Goal: Task Accomplishment & Management: Use online tool/utility

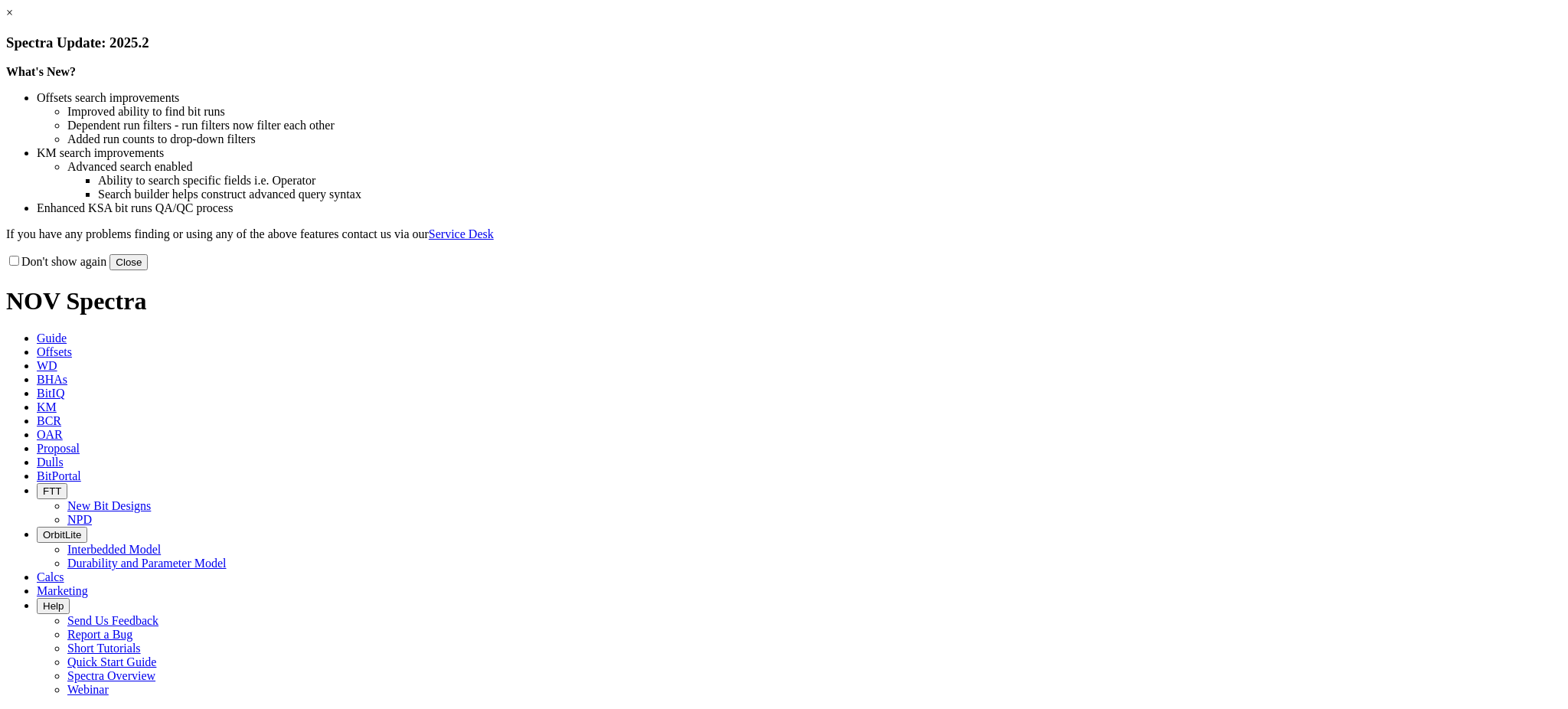
click at [13, 19] on link "×" at bounding box center [9, 12] width 7 height 13
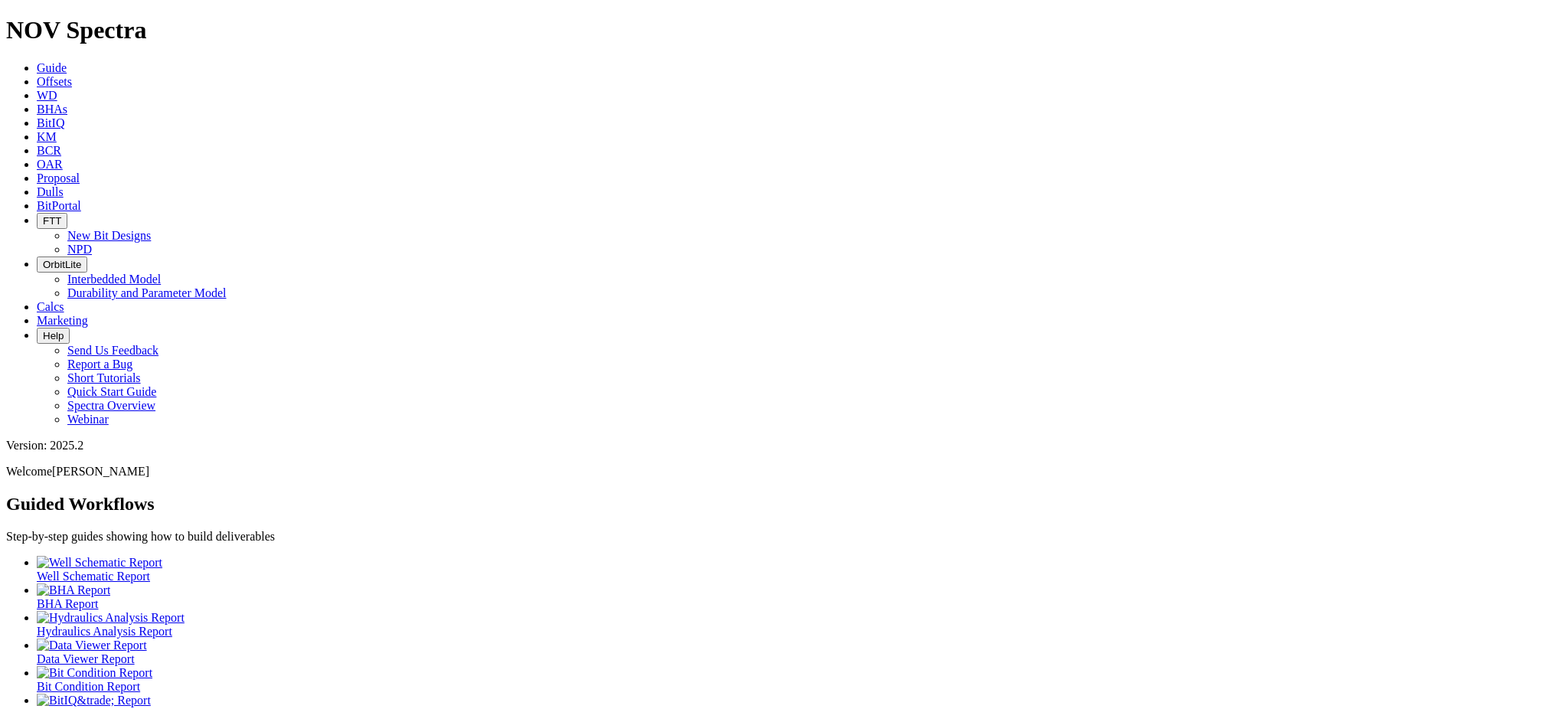
click at [37, 75] on icon at bounding box center [37, 81] width 0 height 13
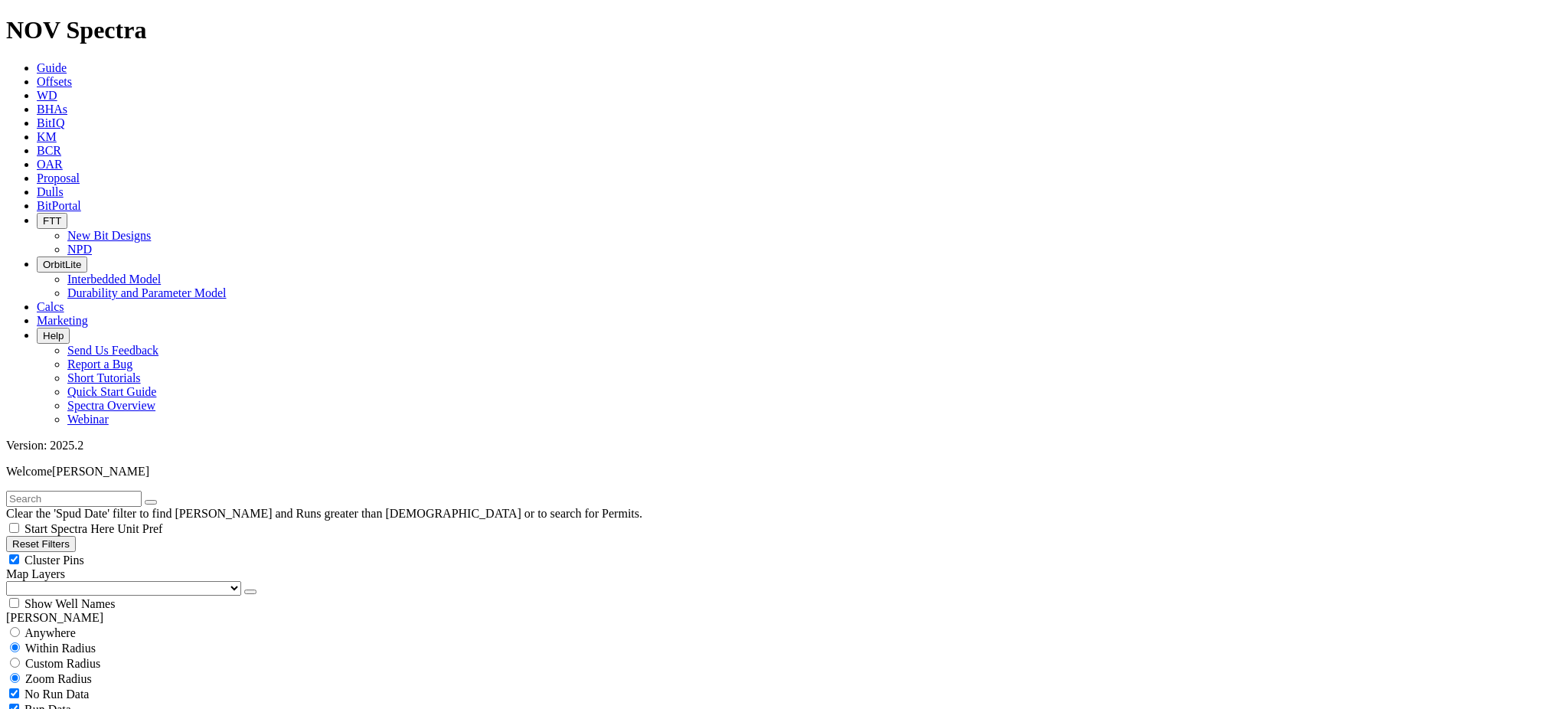
click at [141, 491] on input "text" at bounding box center [73, 499] width 135 height 16
paste input "19126160"
type input "19126160"
click at [172, 500] on button "submit" at bounding box center [166, 502] width 12 height 4
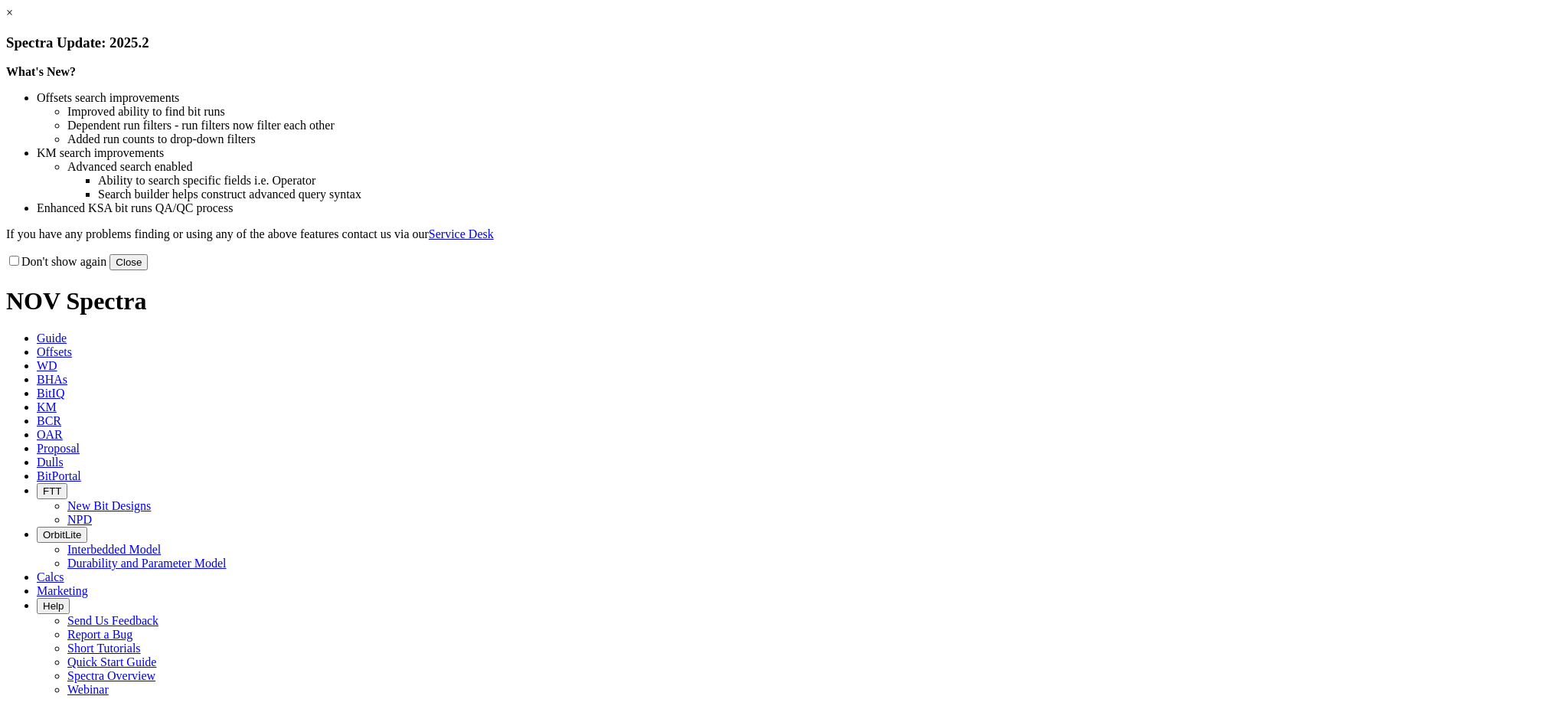
click at [13, 19] on link "×" at bounding box center [9, 12] width 7 height 13
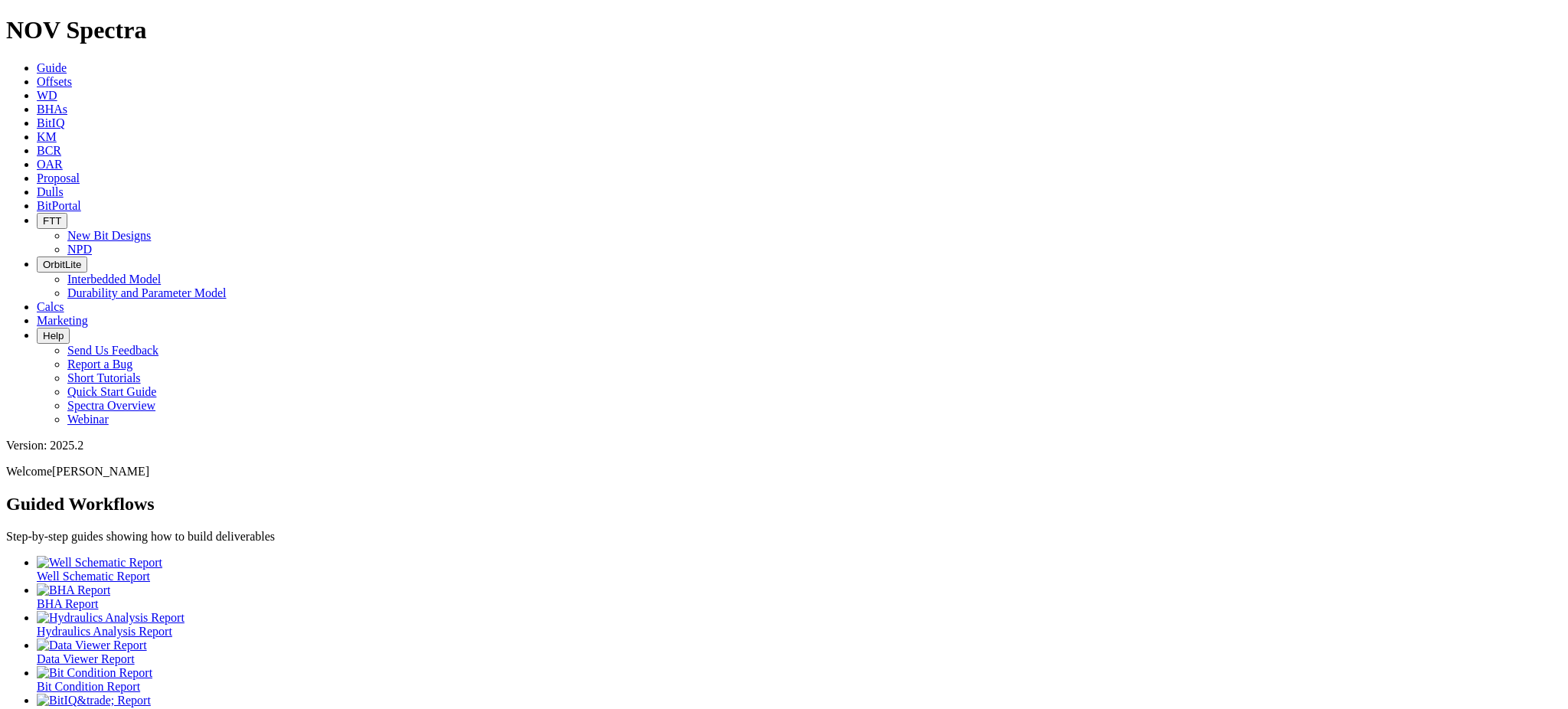
click at [37, 185] on icon at bounding box center [37, 191] width 0 height 13
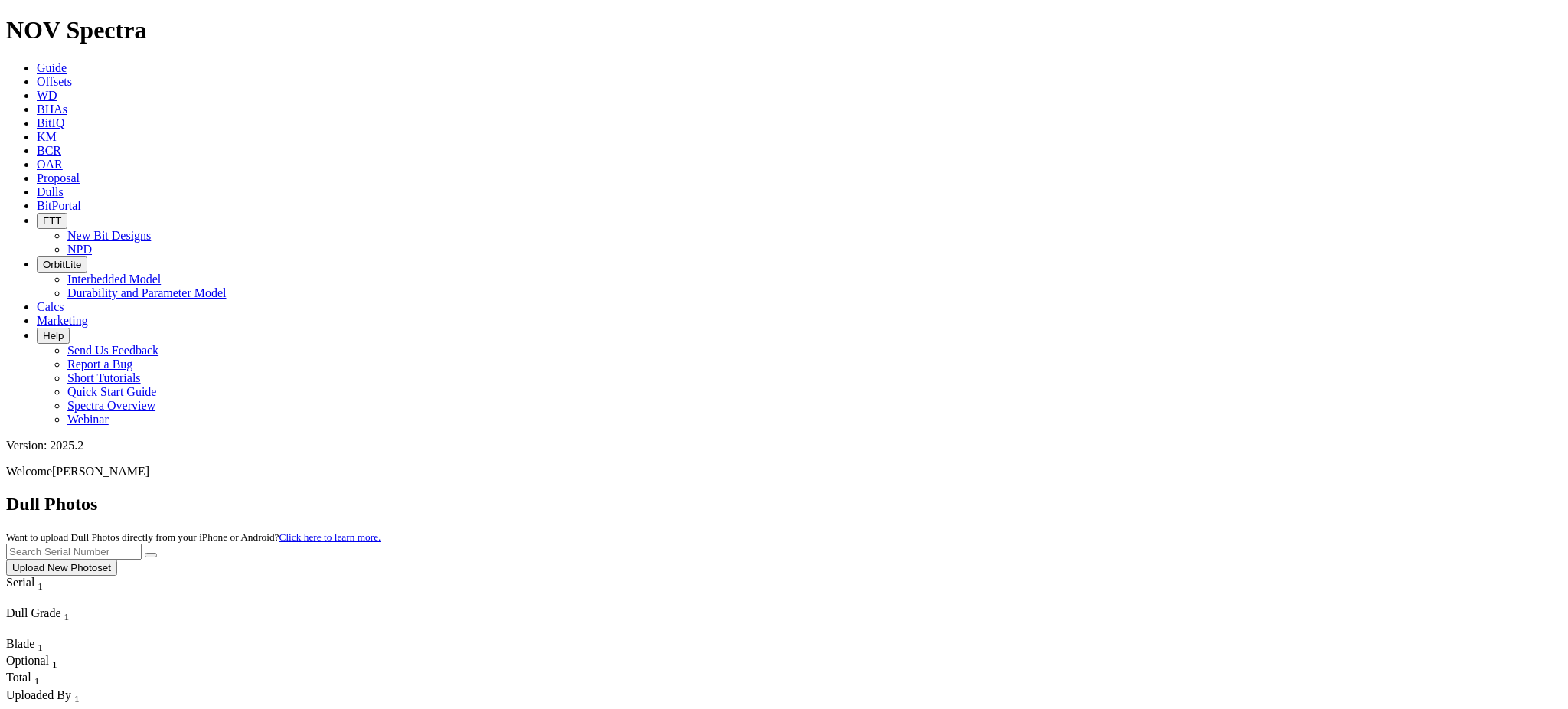
click at [141, 543] on input "text" at bounding box center [73, 551] width 135 height 16
paste input "A318926"
type input "A318926"
click at [157, 553] on button "submit" at bounding box center [151, 555] width 12 height 4
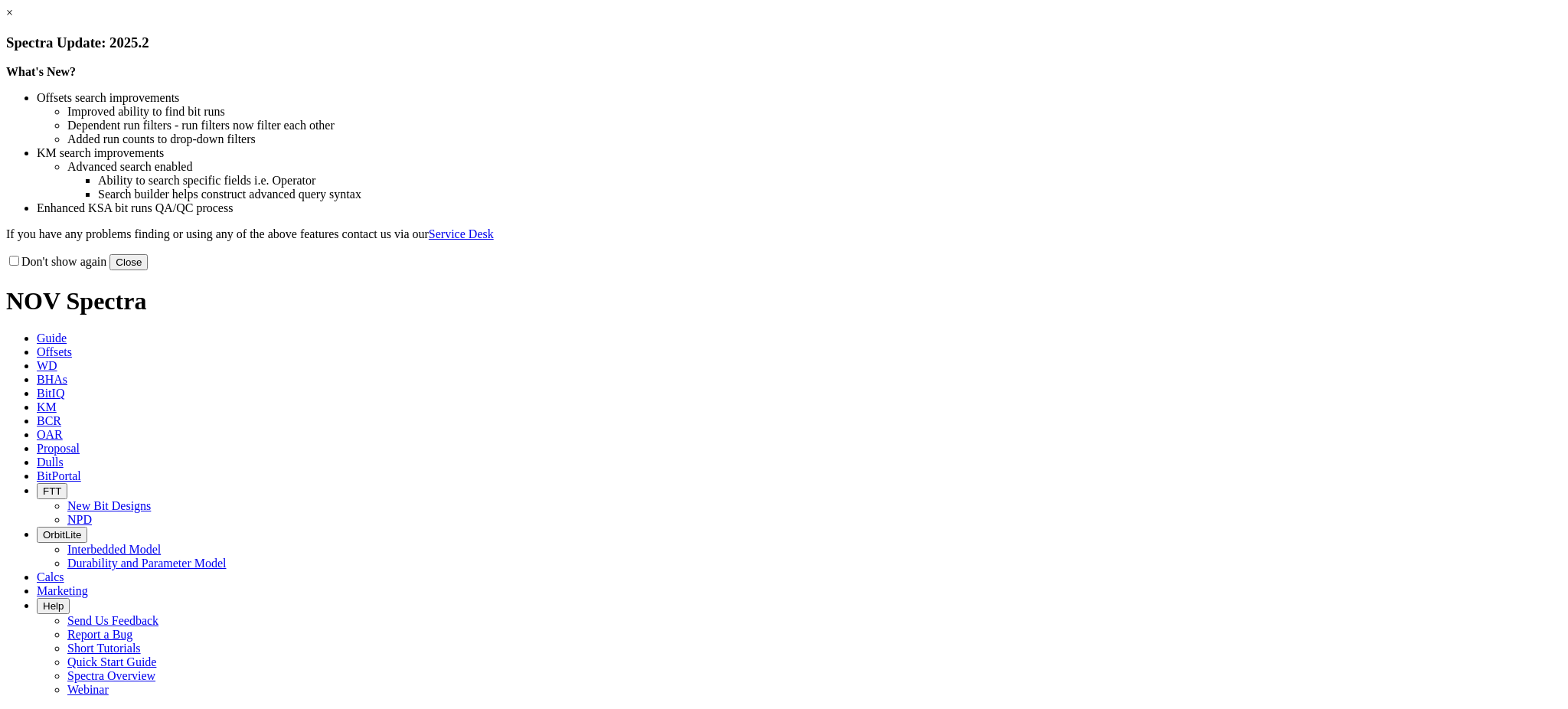
click at [13, 19] on link "×" at bounding box center [9, 12] width 7 height 13
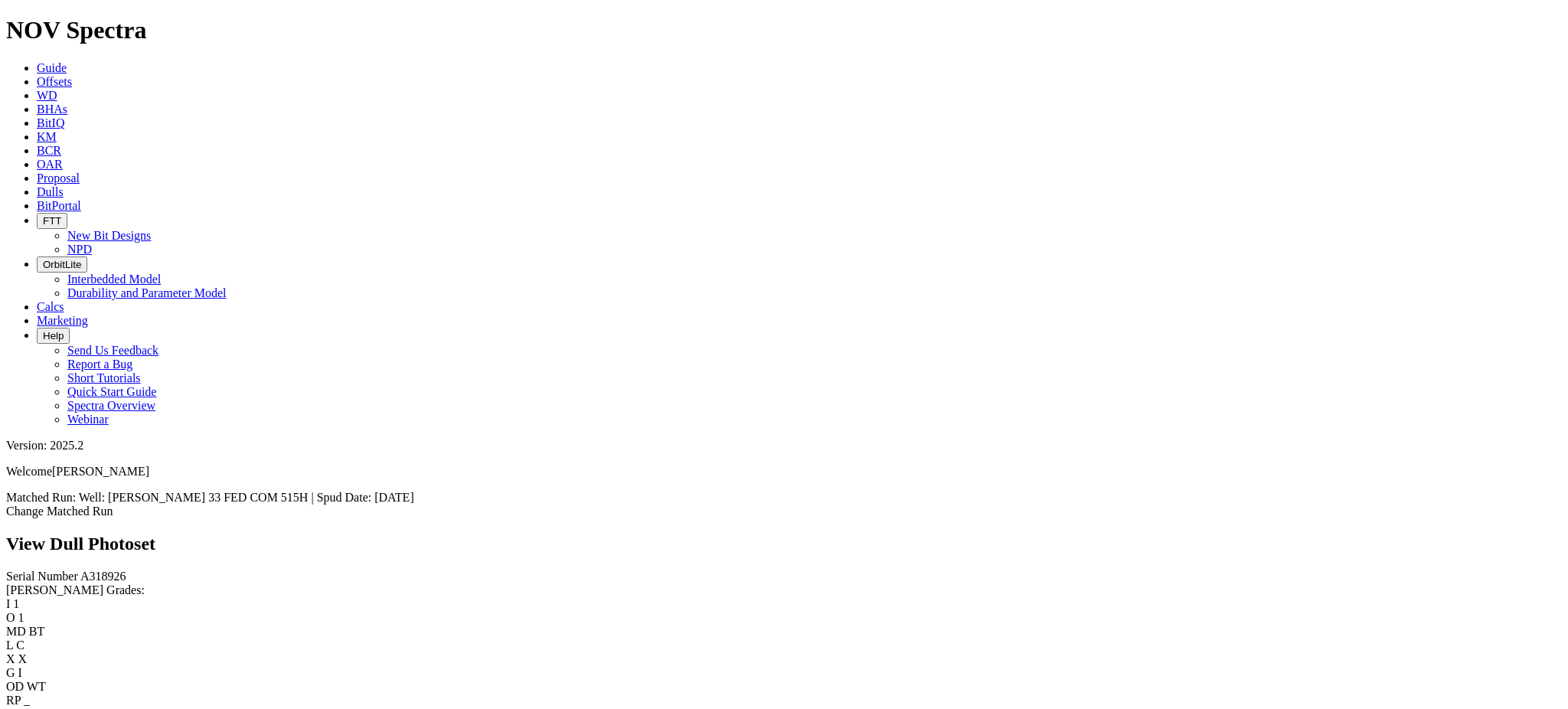
click at [72, 707] on div "Estimated Run Date 24-Jun-2025" at bounding box center [784, 714] width 1556 height 14
click at [92, 707] on div "Estimated Run Date 24-Jun-2025" at bounding box center [784, 714] width 1556 height 14
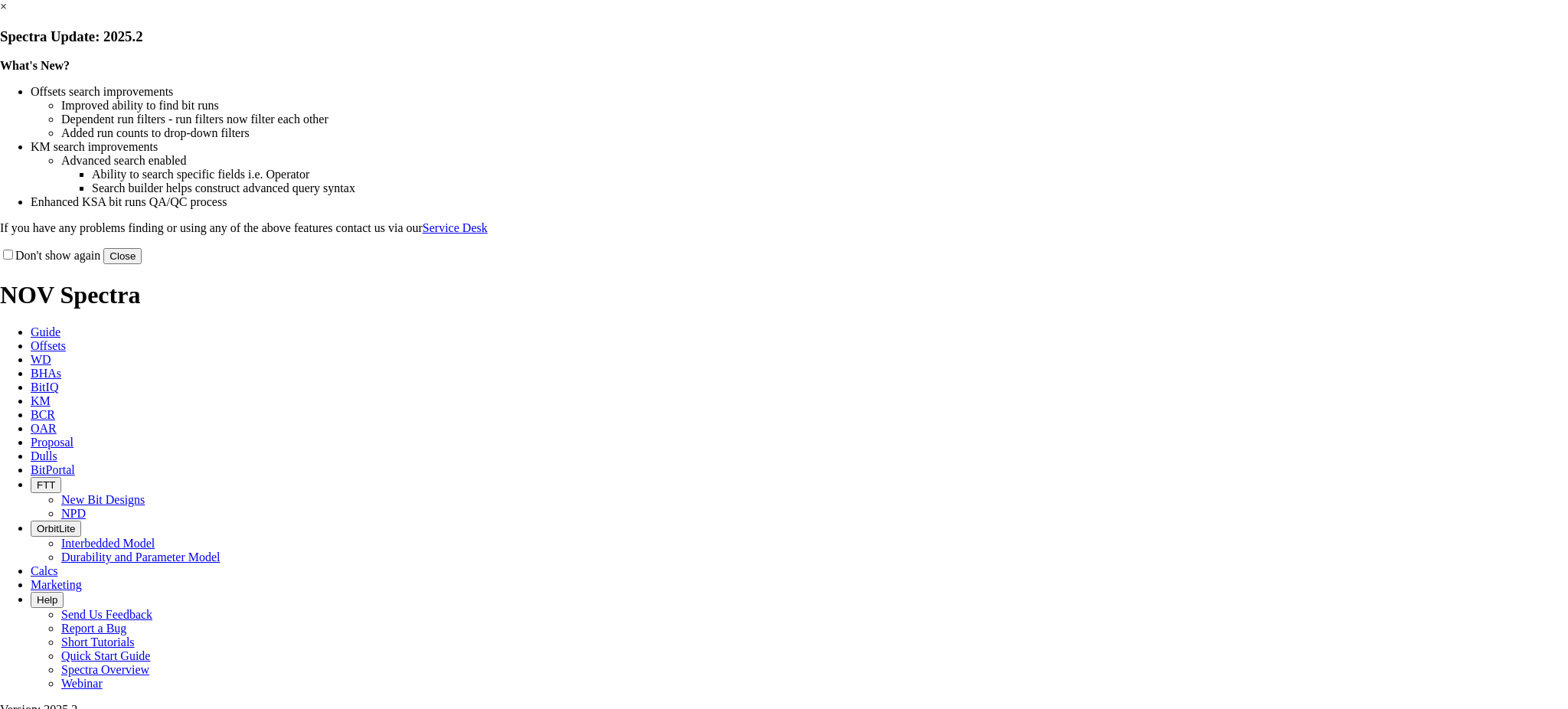
click at [7, 13] on link "×" at bounding box center [3, 6] width 7 height 13
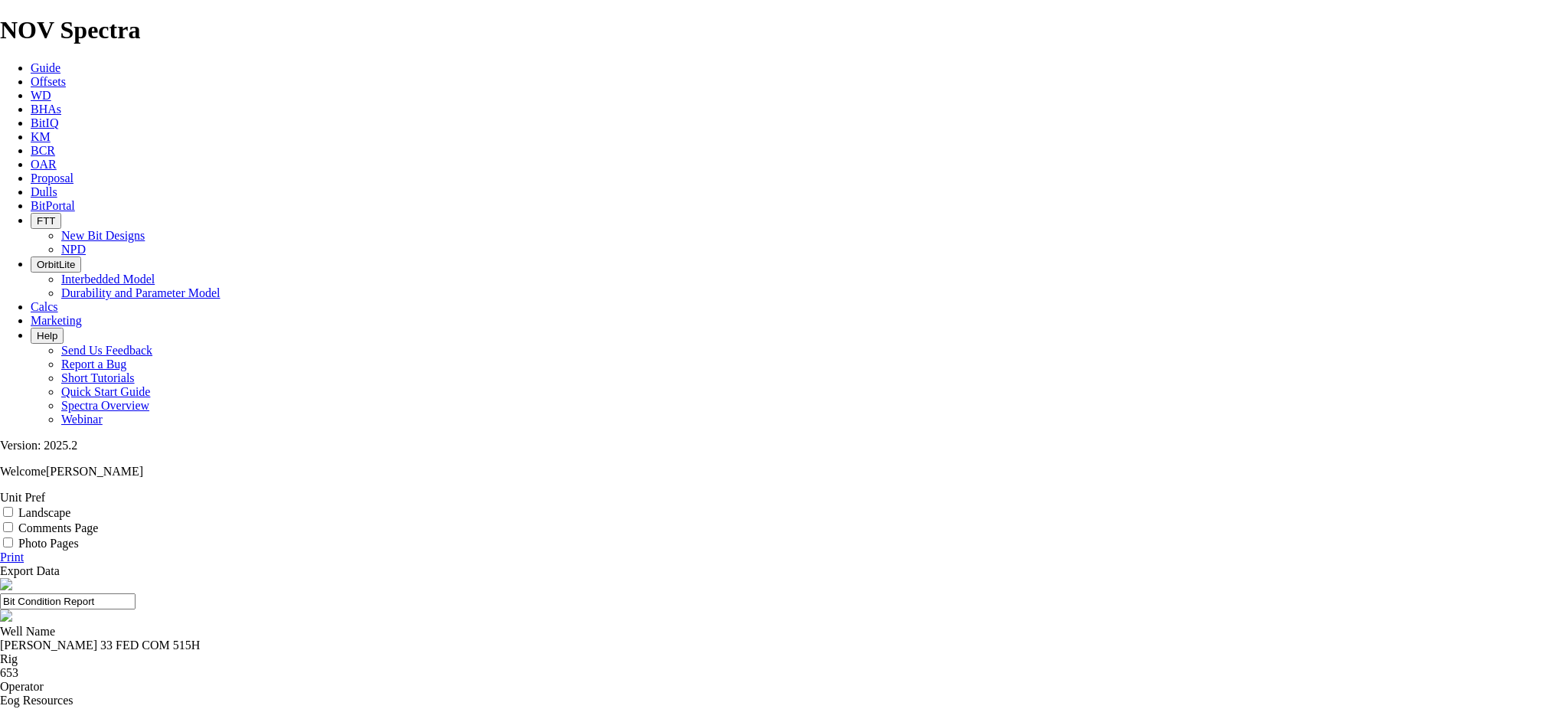
scroll to position [6, 0]
click at [66, 75] on span "Offsets" at bounding box center [48, 81] width 35 height 13
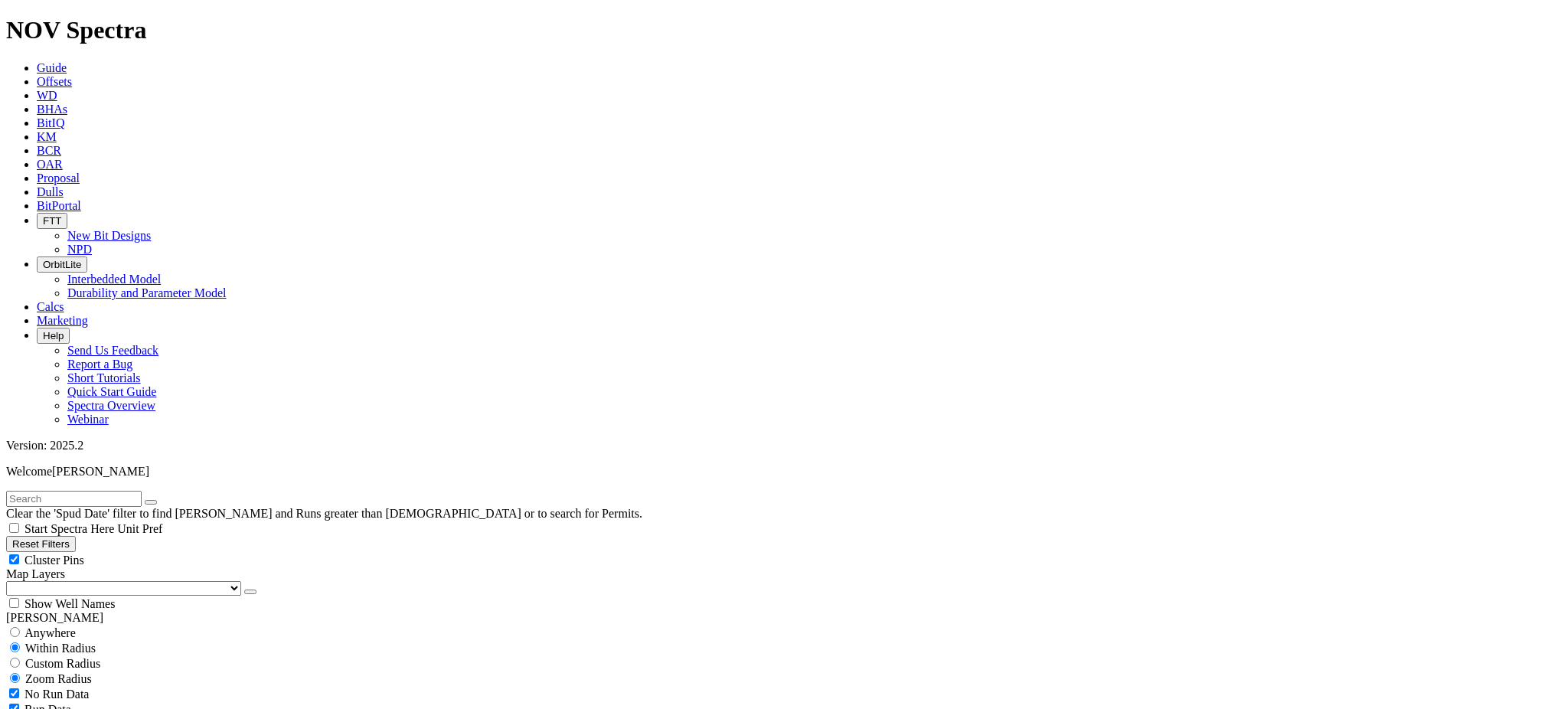
click at [141, 491] on input "text" at bounding box center [73, 499] width 135 height 16
paste input "A318926"
type input "A318926"
click at [74, 626] on span "Anywhere" at bounding box center [49, 632] width 51 height 13
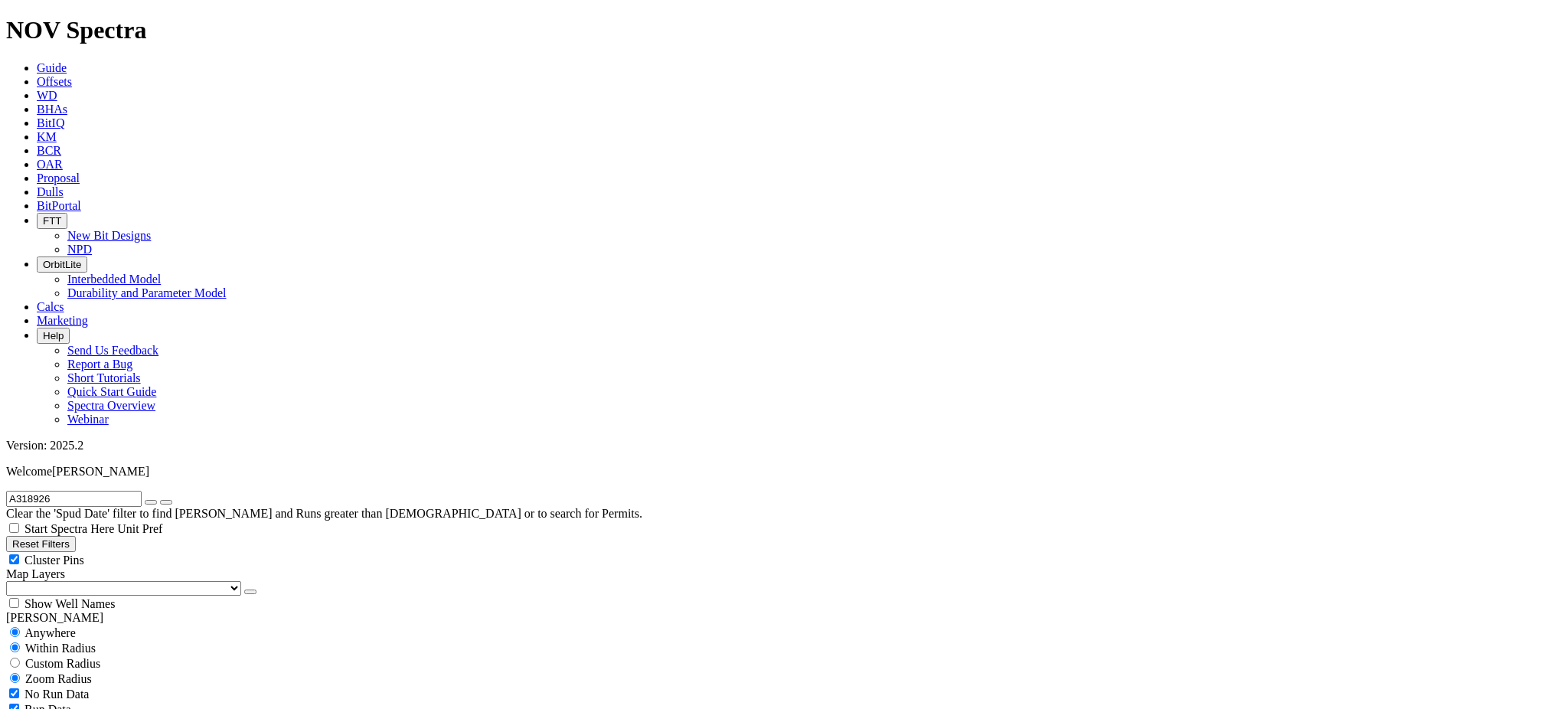
radio input "true"
radio input "false"
radio input "true"
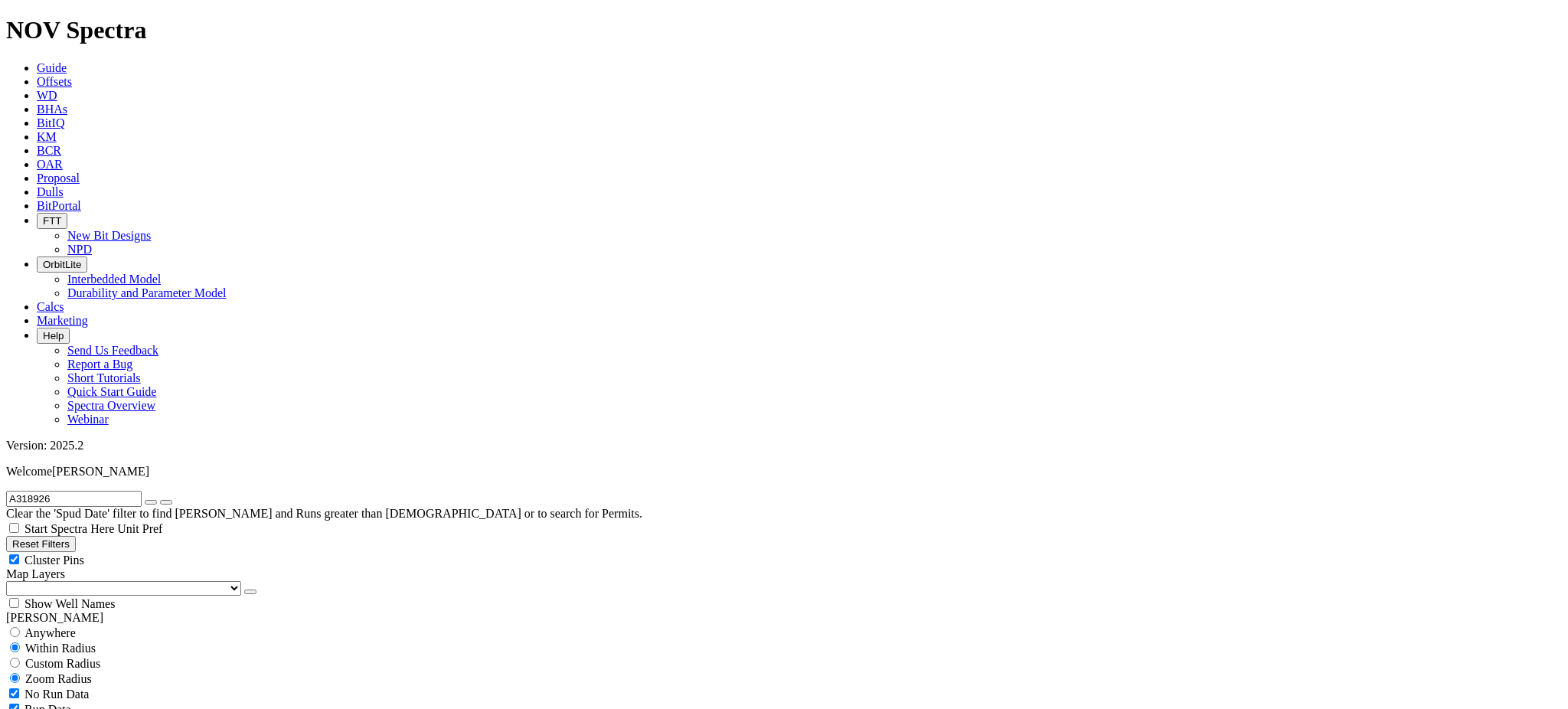
click at [151, 502] on icon "button" at bounding box center [151, 502] width 0 height 0
click at [140, 491] on input "text" at bounding box center [73, 499] width 135 height 16
type input "E1502"
click at [160, 500] on button "submit" at bounding box center [166, 502] width 12 height 4
click at [172, 500] on button "submit" at bounding box center [166, 502] width 12 height 4
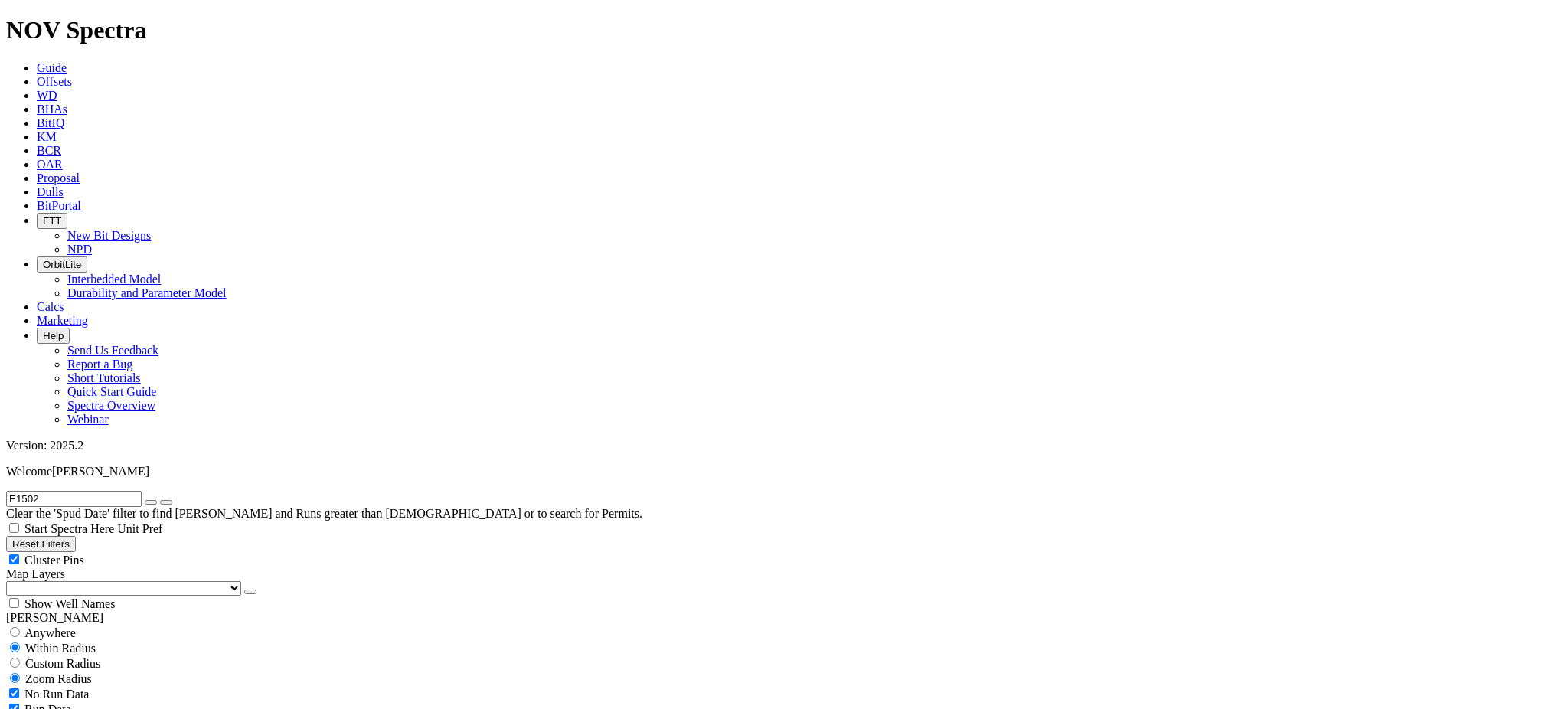
click at [53, 626] on span "Anywhere" at bounding box center [49, 632] width 51 height 13
radio input "true"
radio input "false"
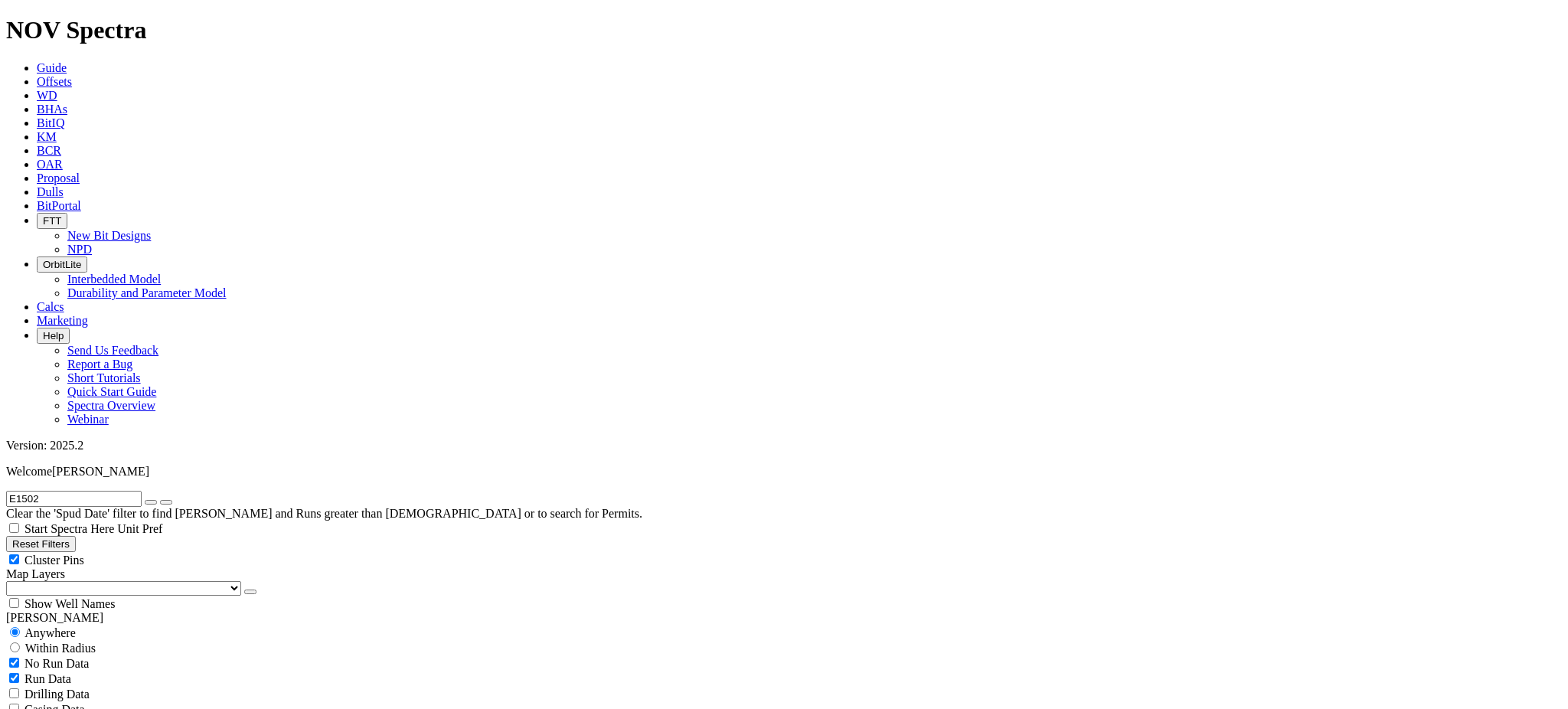
radio input "false"
radio input "true"
drag, startPoint x: 1452, startPoint y: 461, endPoint x: 1456, endPoint y: 469, distance: 8.9
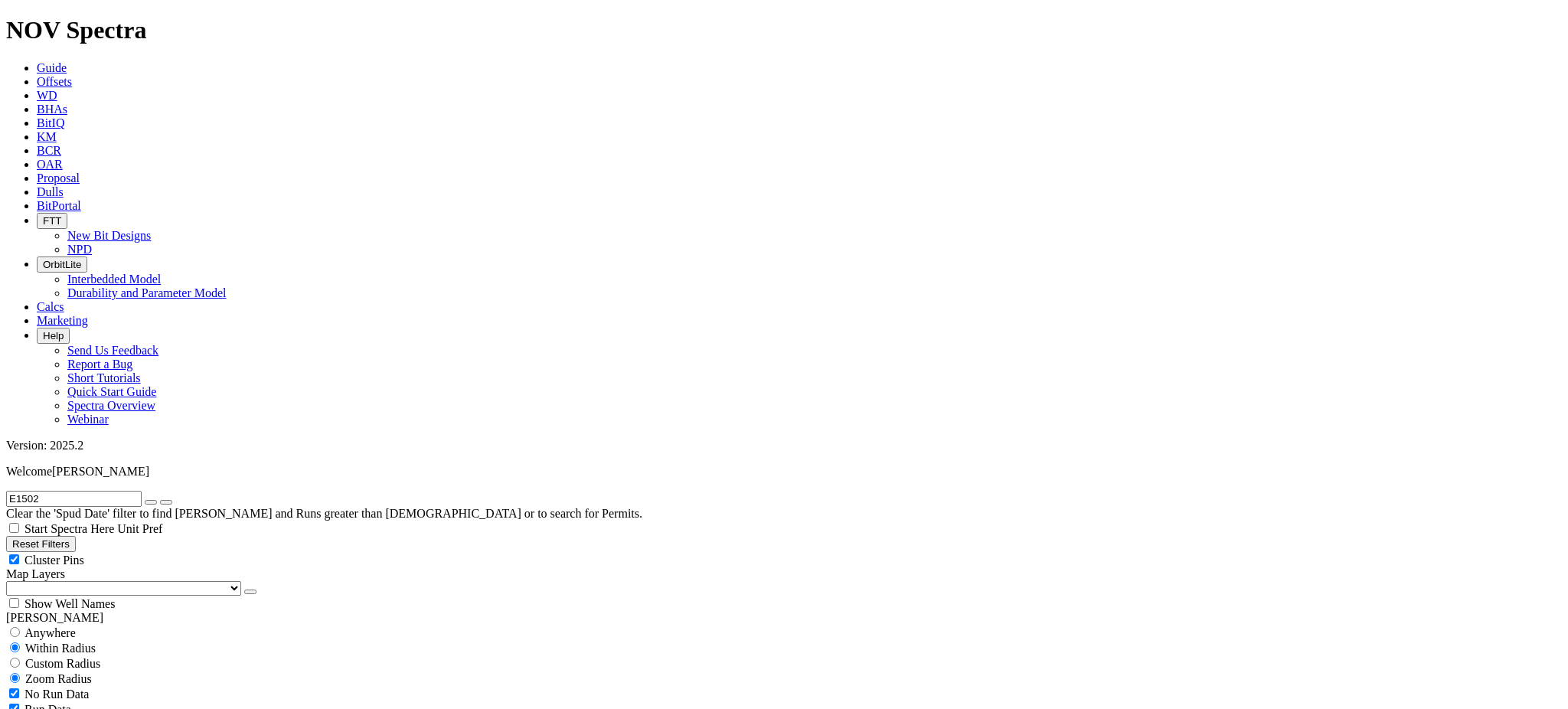
drag, startPoint x: 1365, startPoint y: 376, endPoint x: 1414, endPoint y: 375, distance: 49.0
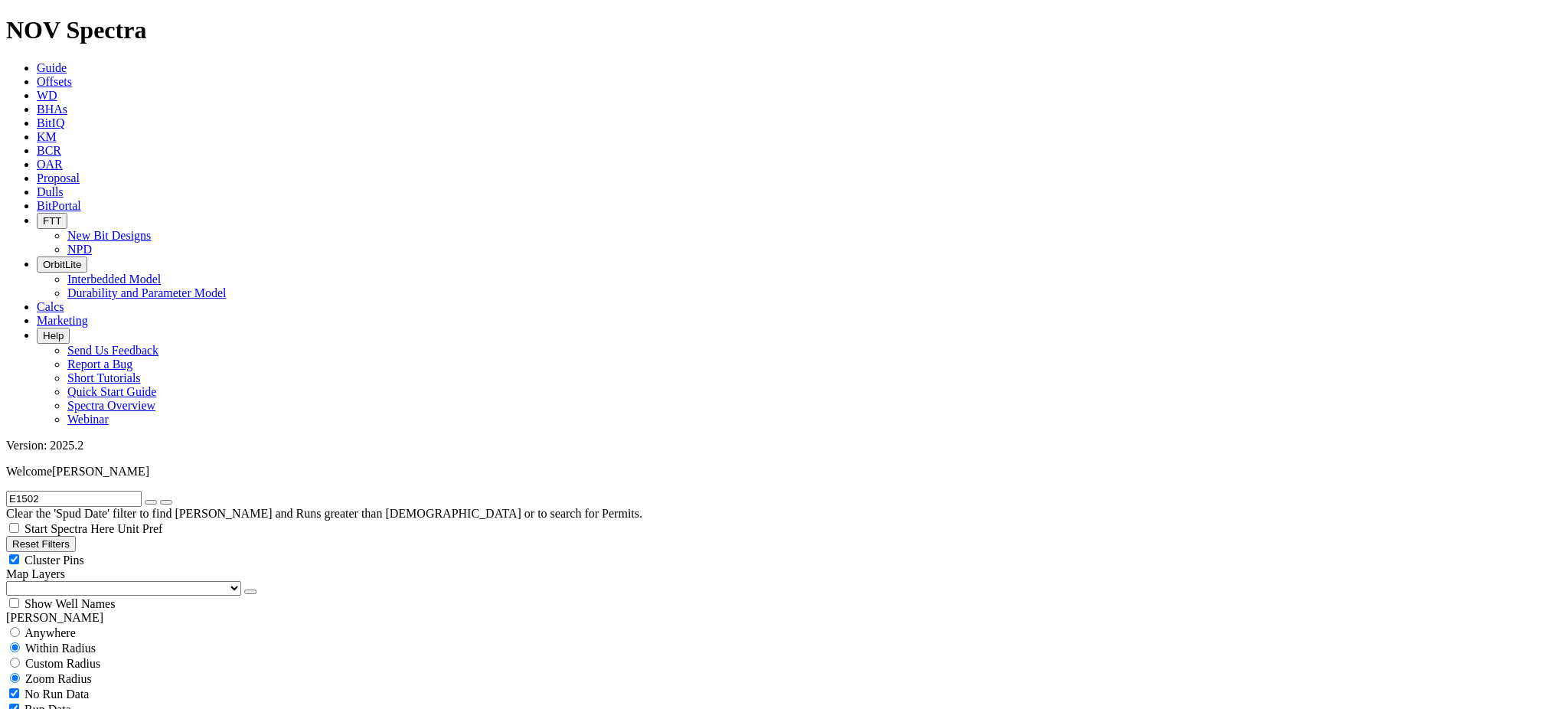
copy span "A318282"
click at [151, 502] on icon "button" at bounding box center [151, 502] width 0 height 0
click at [141, 491] on input "text" at bounding box center [73, 499] width 135 height 16
paste input "A318282"
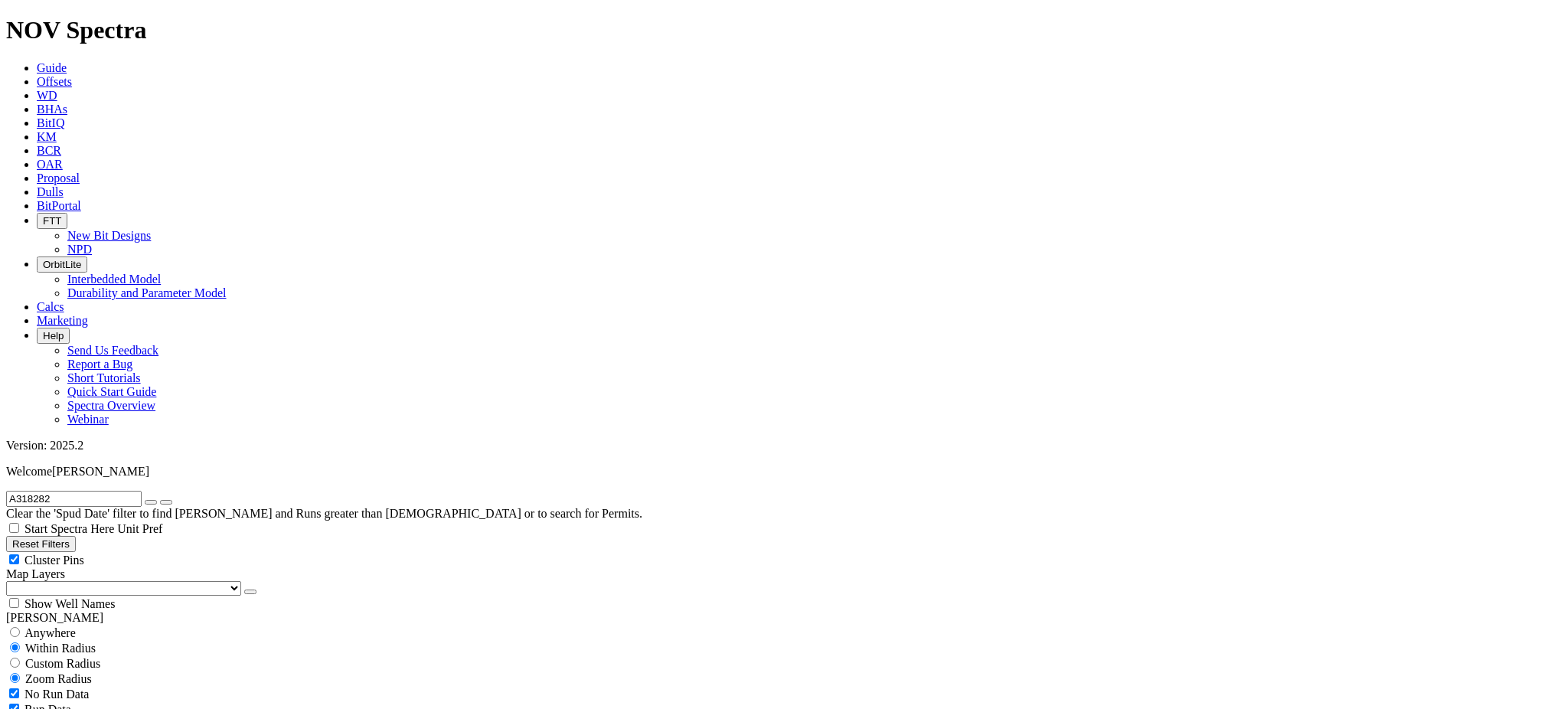
type input "A318282"
click at [166, 502] on icon "submit" at bounding box center [166, 502] width 0 height 0
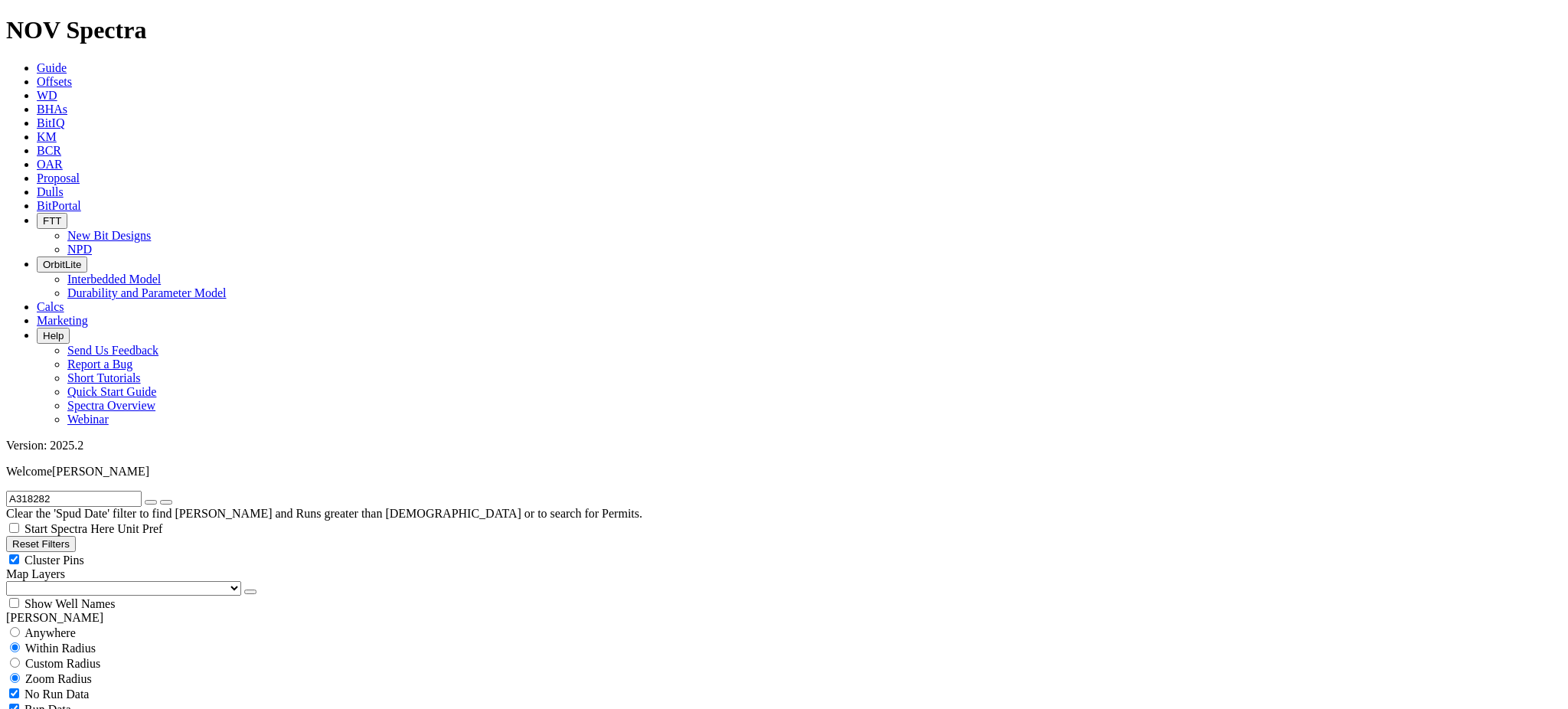
click at [55, 625] on div "Anywhere" at bounding box center [784, 633] width 1556 height 16
radio input "true"
radio input "false"
click at [166, 502] on icon "submit" at bounding box center [166, 502] width 0 height 0
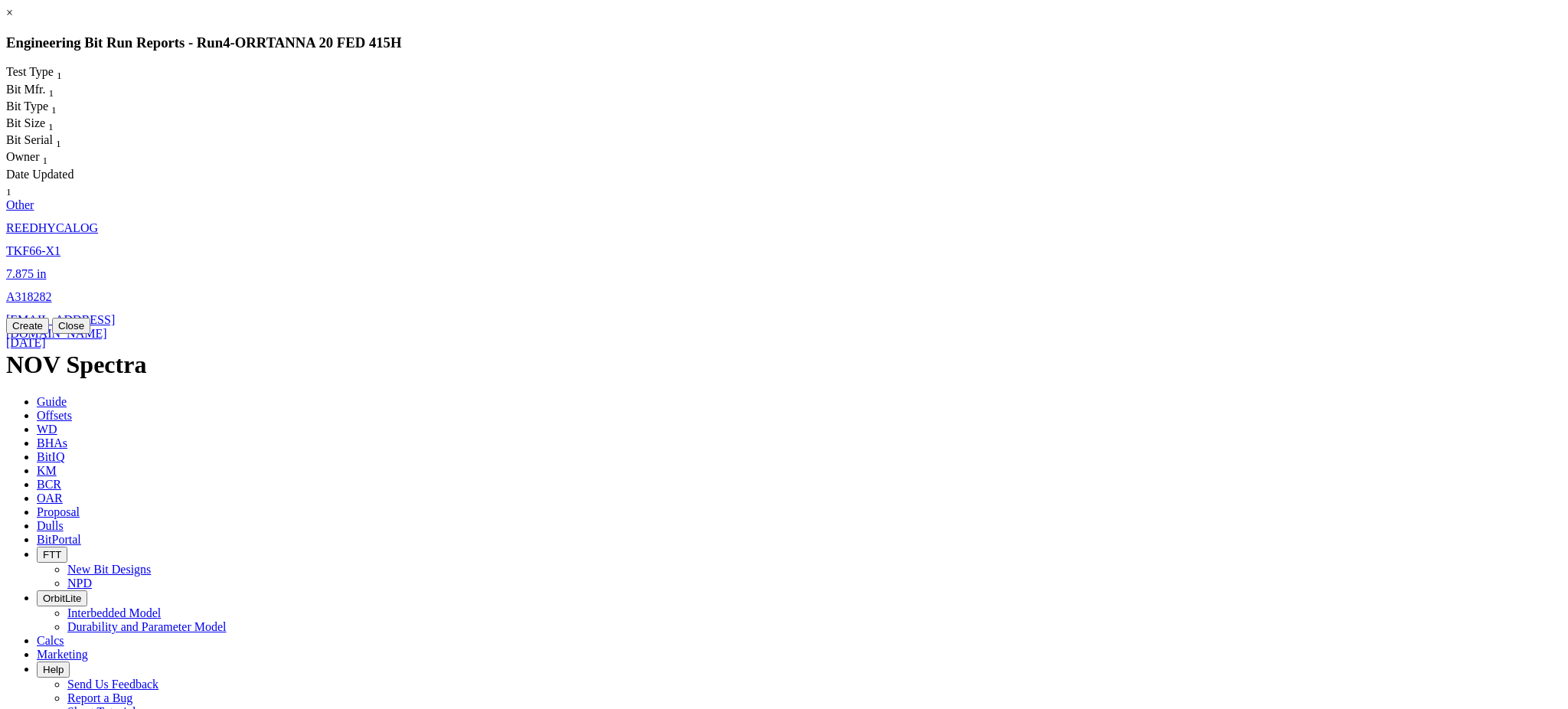
click at [60, 244] on span "TKF66-X1" at bounding box center [33, 250] width 54 height 13
click at [594, 198] on div "Other REEDHYCALOG TKF66-X1 7.875 in A318282 moustafa.saleh@nov.com 18-Jun-2025" at bounding box center [300, 313] width 588 height 229
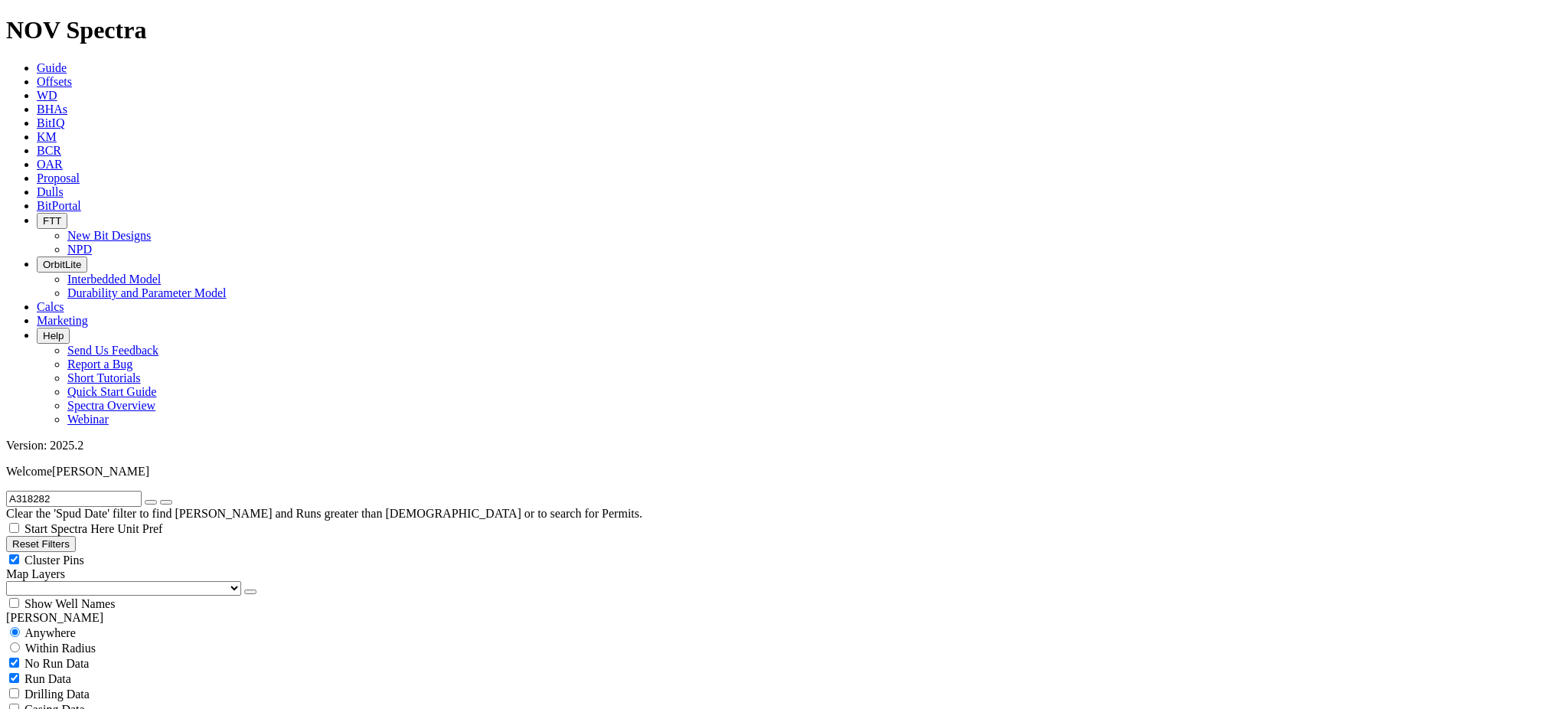
select select "Other"
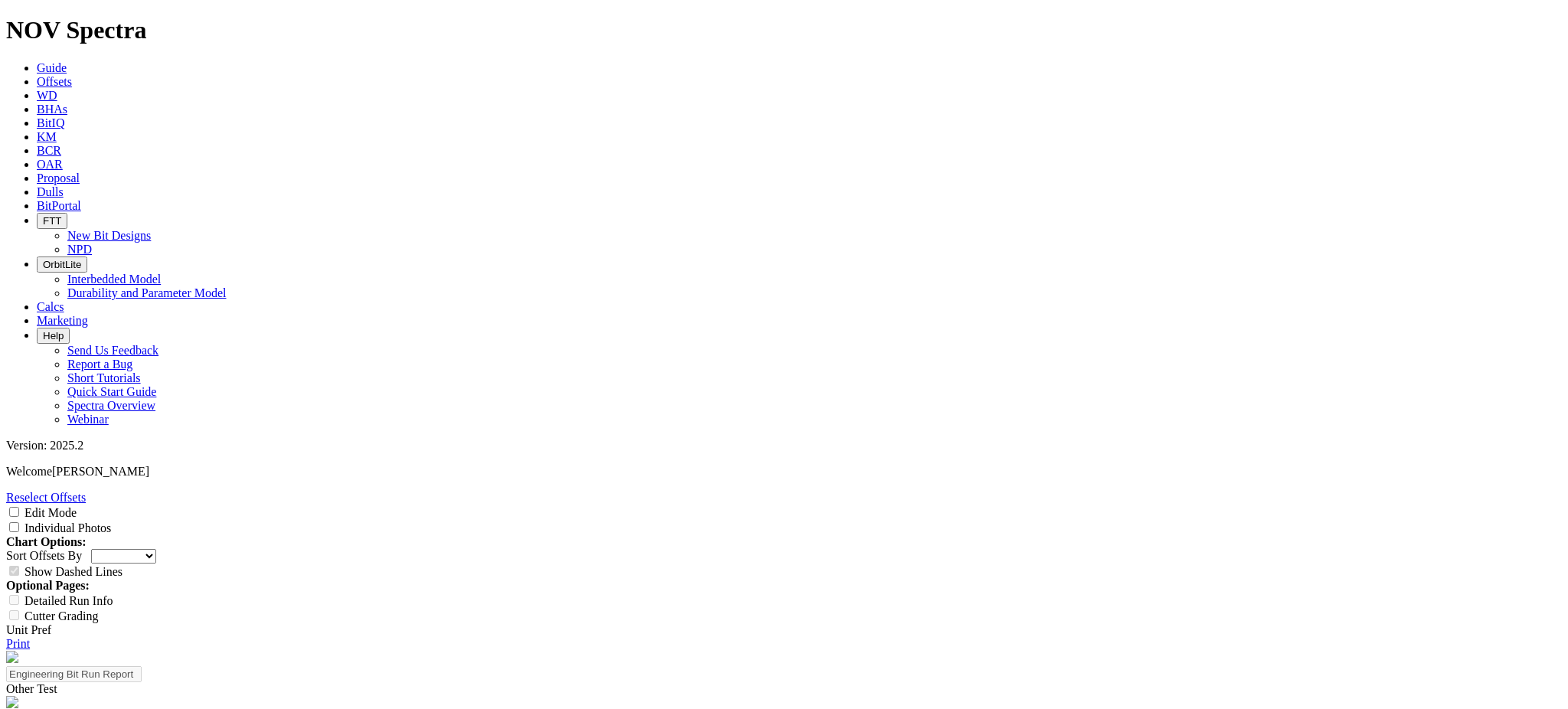
scroll to position [197, 0]
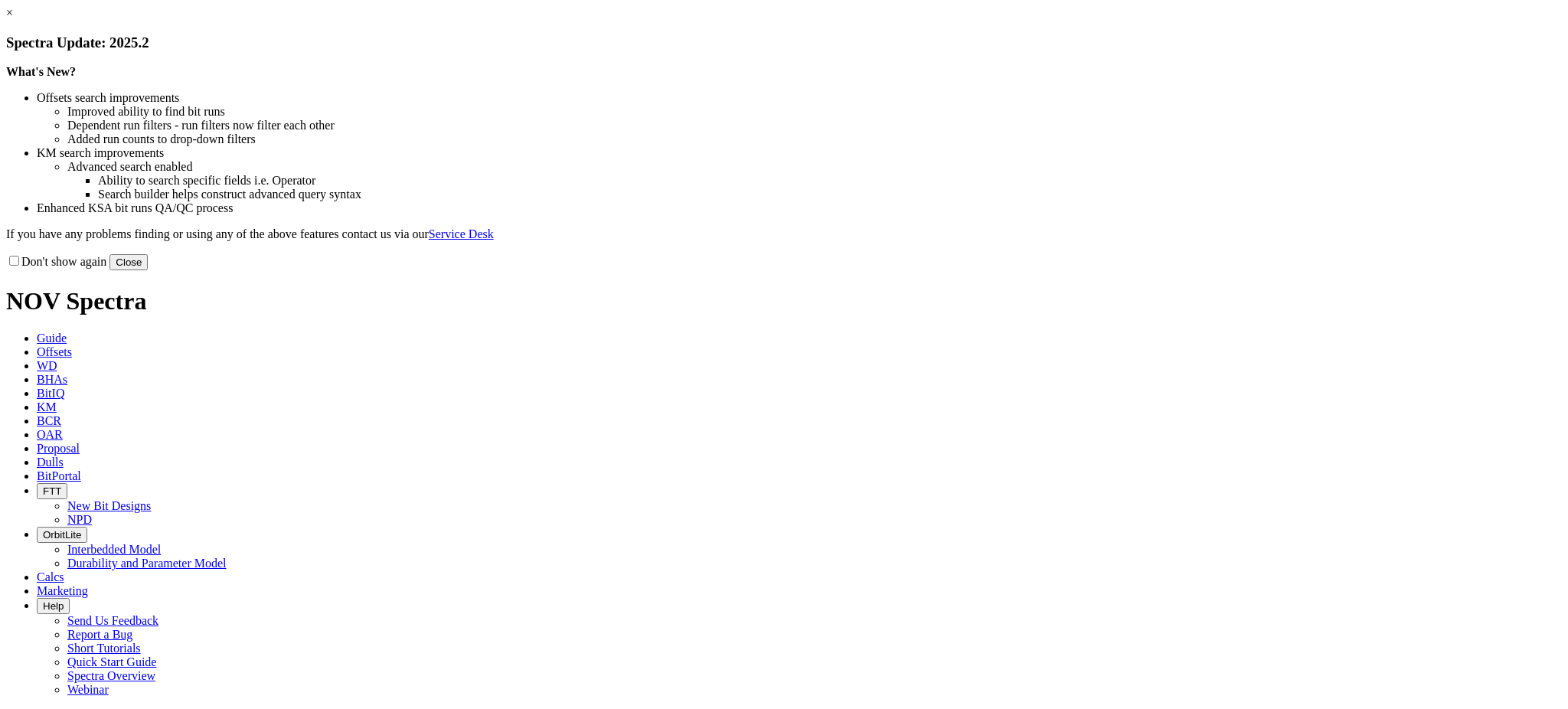
click at [13, 19] on link "×" at bounding box center [9, 12] width 7 height 13
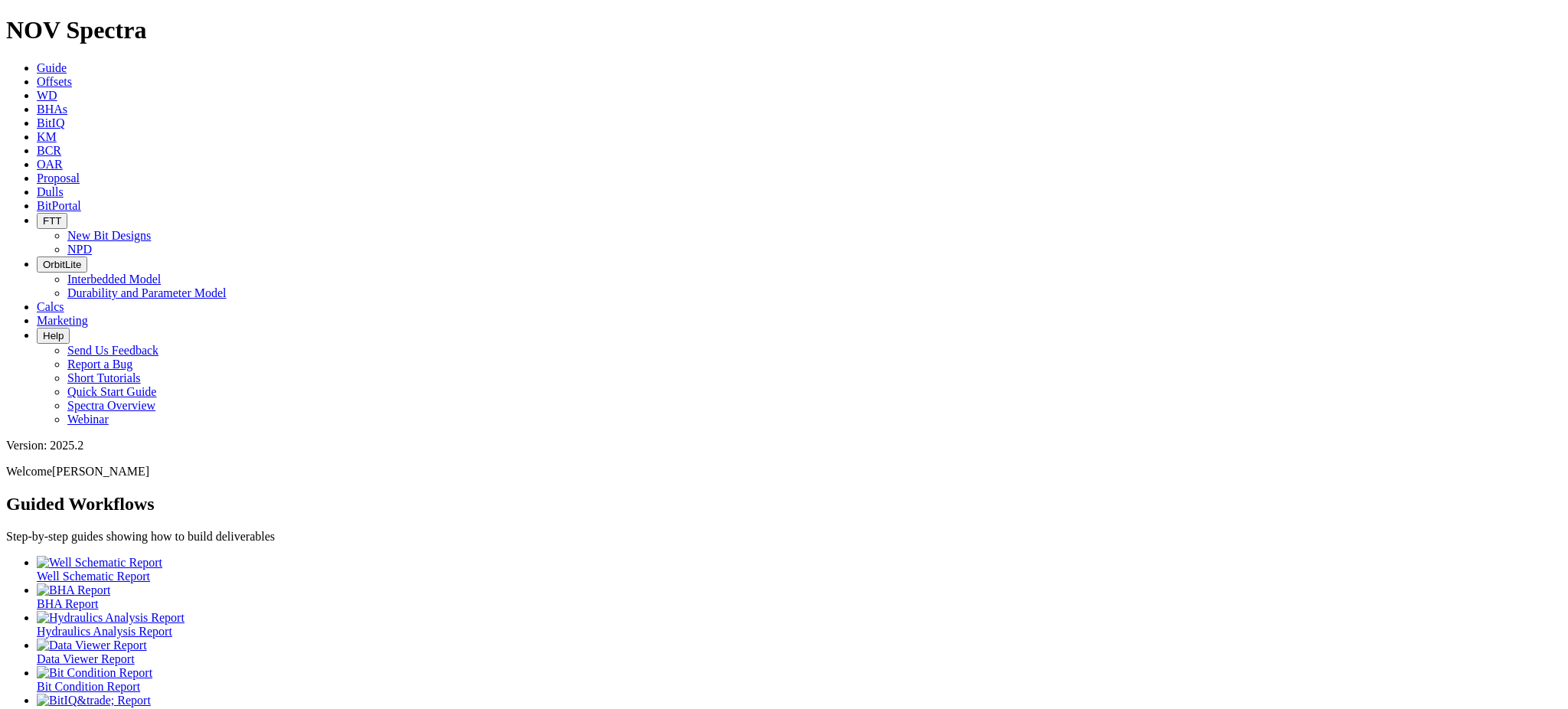
click at [72, 75] on span "Offsets" at bounding box center [54, 81] width 35 height 13
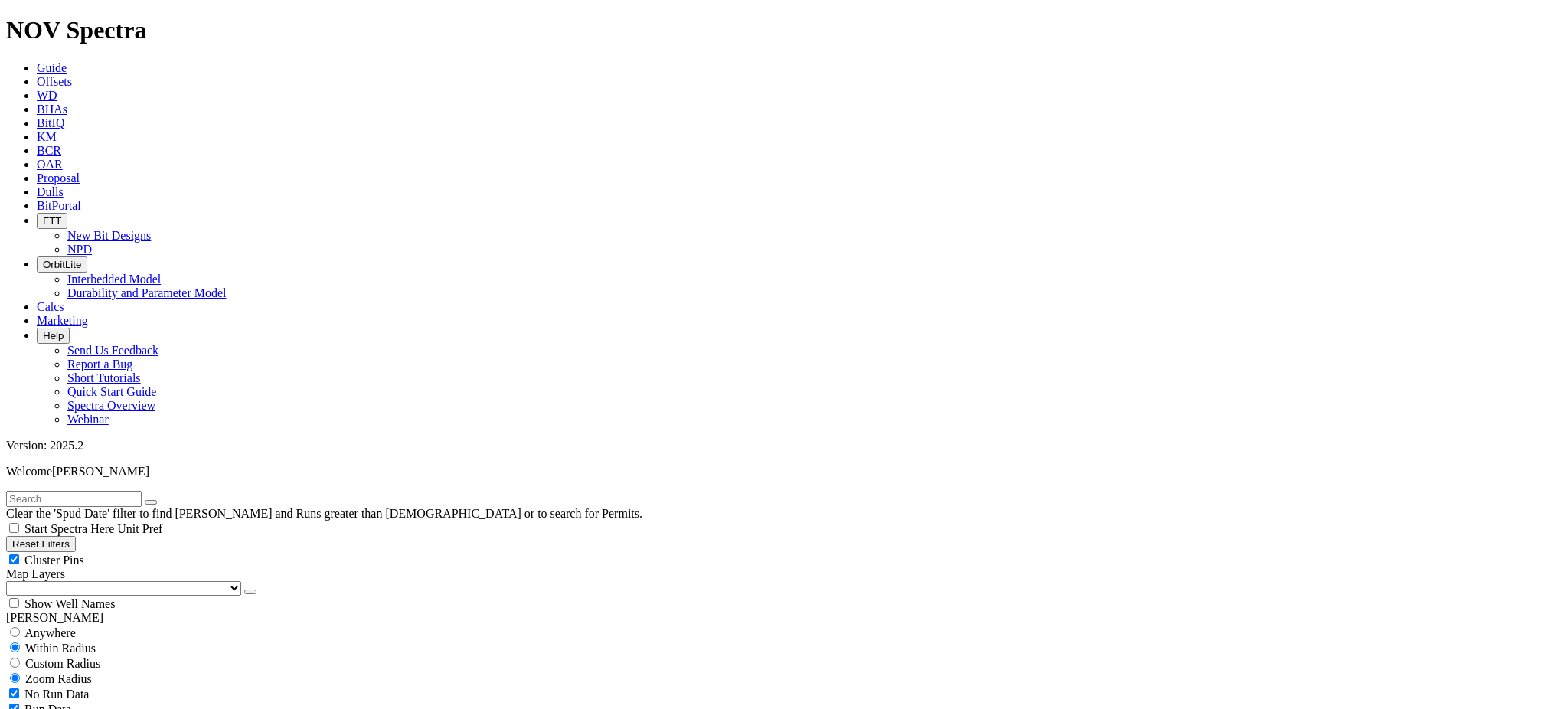
click at [141, 491] on input "text" at bounding box center [73, 499] width 135 height 16
paste input "A318282"
type input "A"
type input "E1502"
click at [160, 500] on button "submit" at bounding box center [166, 502] width 12 height 4
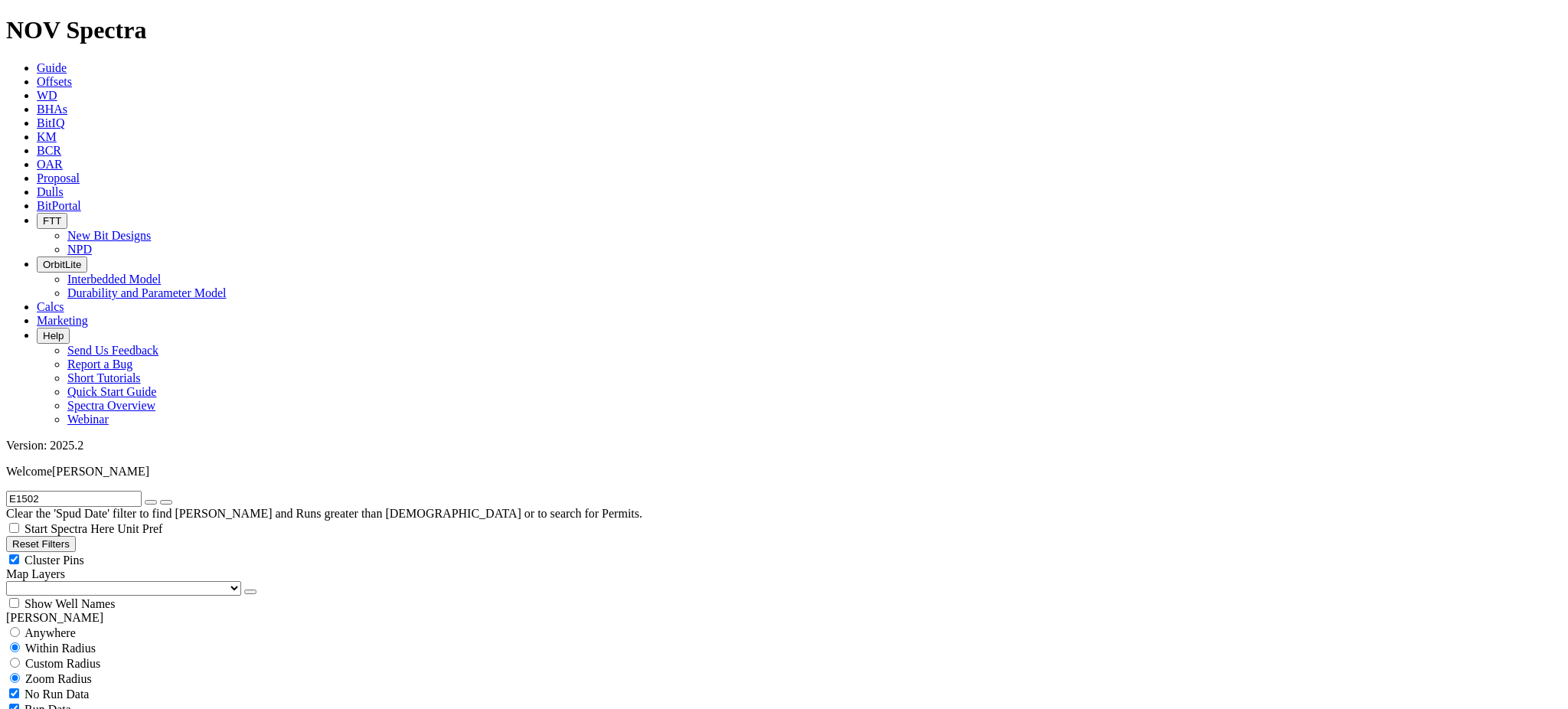
click at [60, 626] on span "Anywhere" at bounding box center [49, 632] width 51 height 13
radio input "true"
radio input "false"
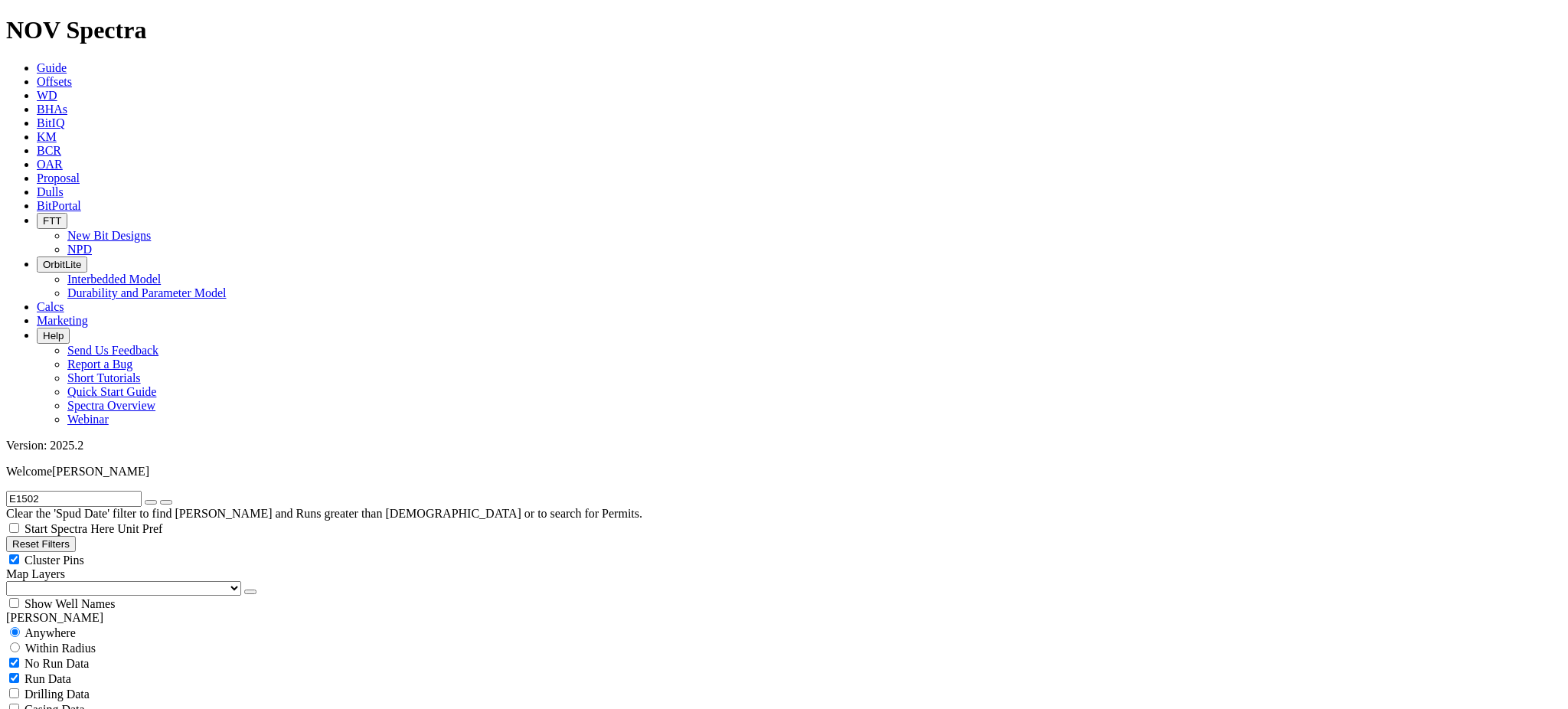
click at [96, 642] on span "Within Radius" at bounding box center [60, 648] width 71 height 13
radio input "false"
radio input "true"
click at [99, 657] on span "Custom Radius" at bounding box center [62, 663] width 75 height 13
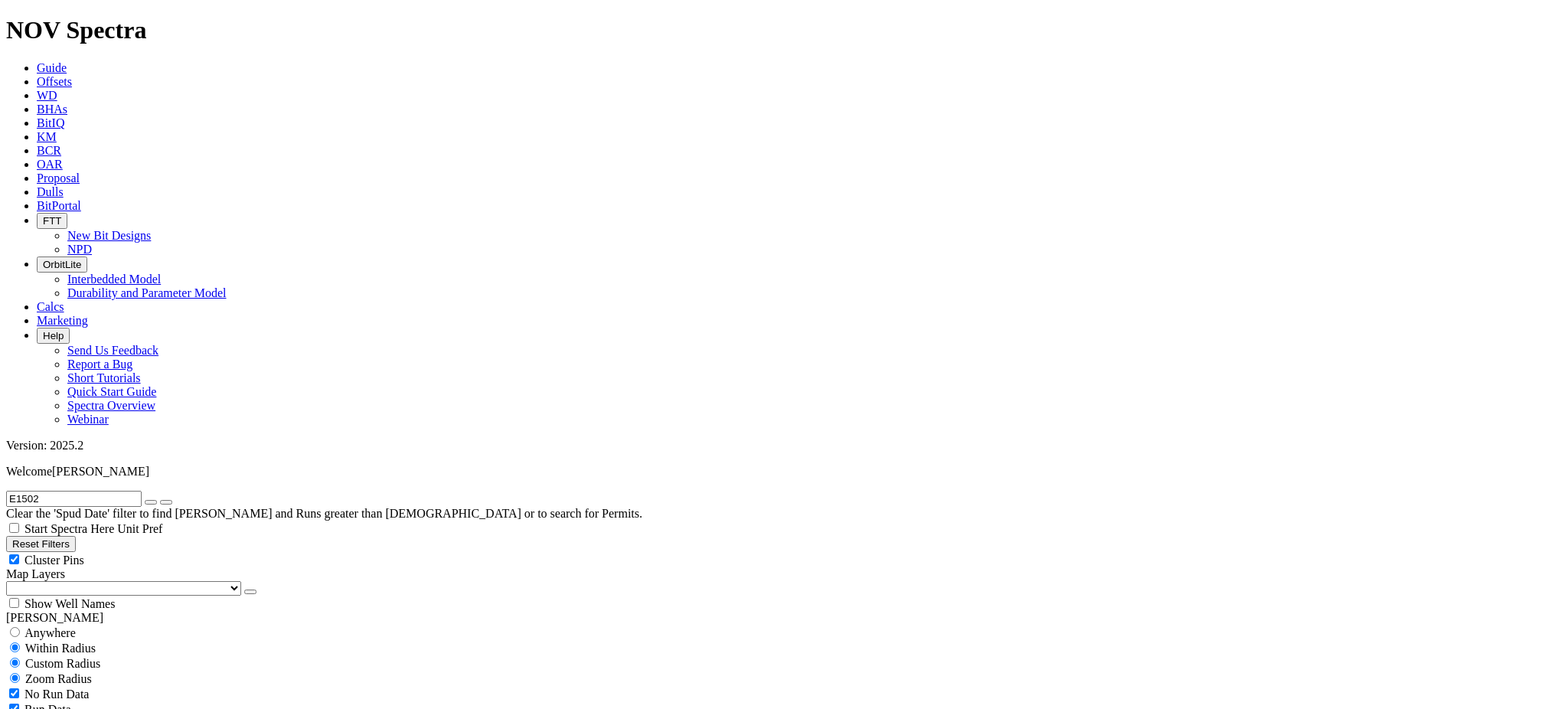
radio input "true"
radio input "false"
click at [101, 687] on input "number" at bounding box center [73, 694] width 135 height 16
click at [42, 702] on button "Miles" at bounding box center [24, 710] width 36 height 16
click at [108, 687] on input "number" at bounding box center [73, 694] width 135 height 16
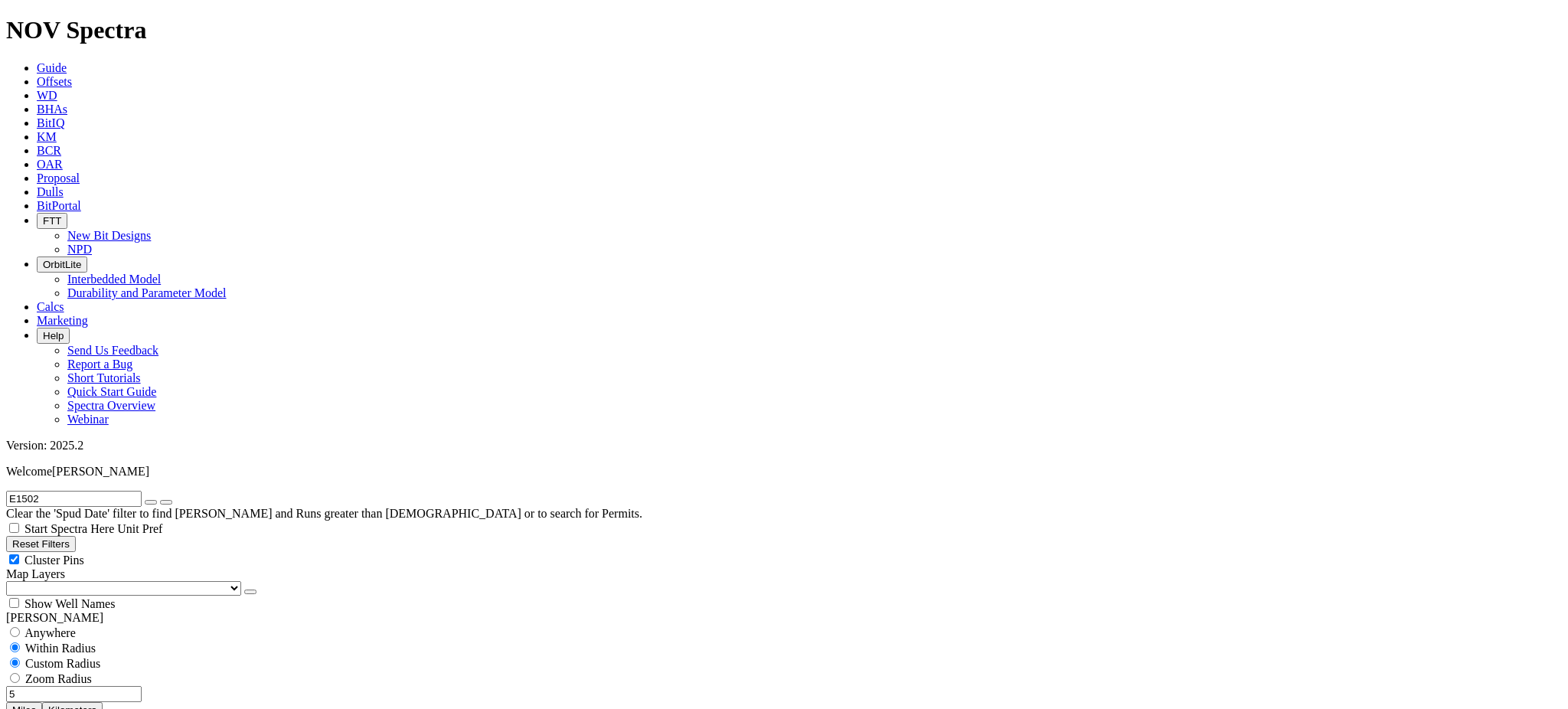
type input "5"
select select "9.875"
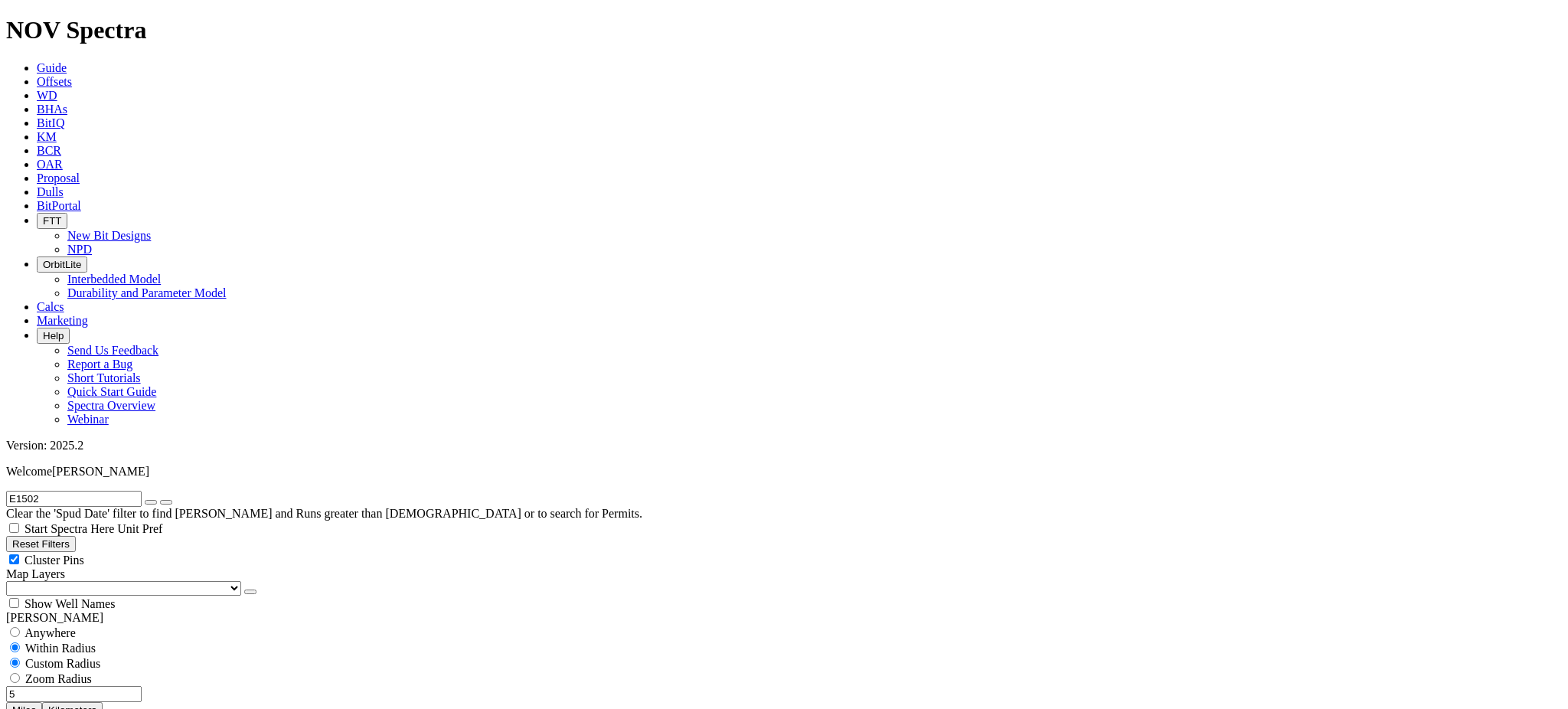
checkbox input "false"
select select "? number:9.875 ?"
click at [157, 500] on button "button" at bounding box center [151, 502] width 12 height 4
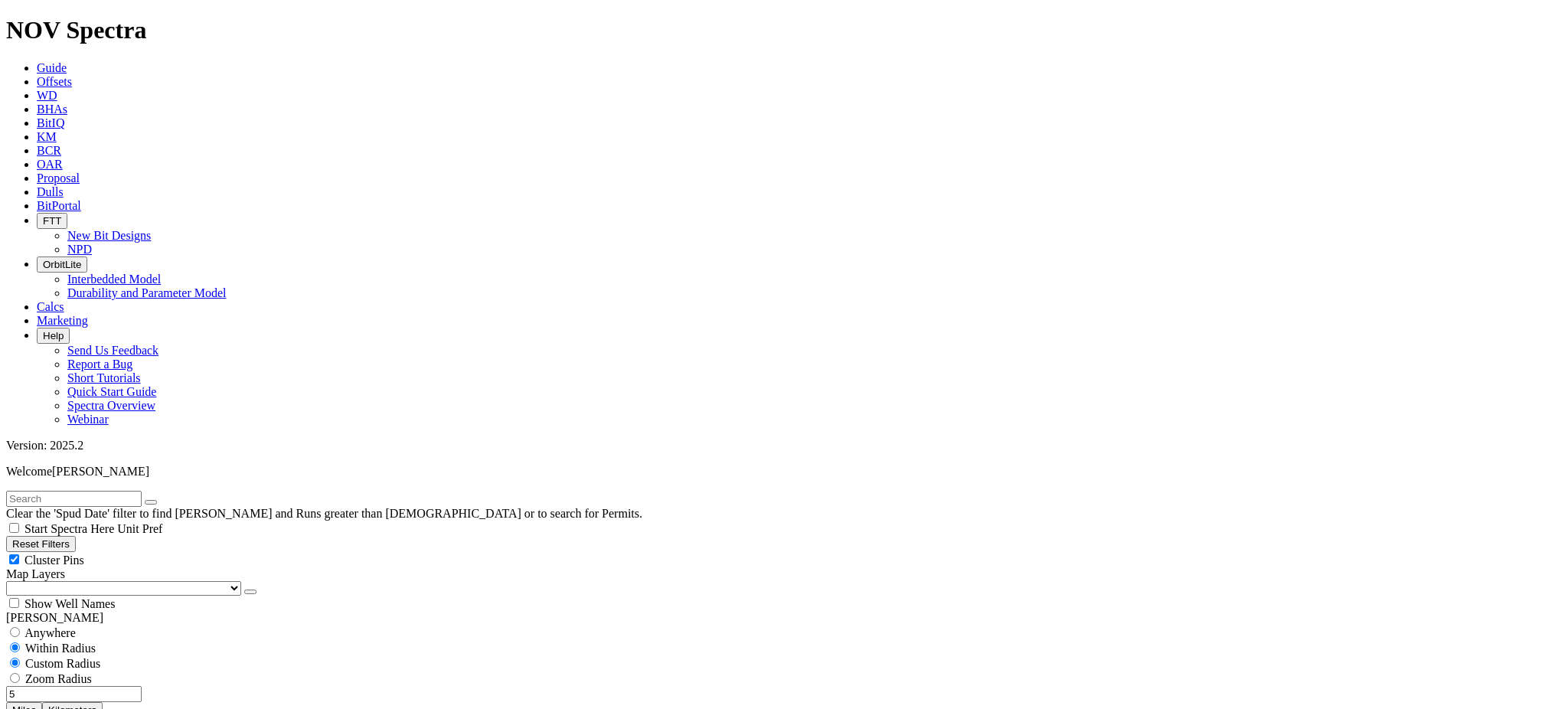
type input "3000"
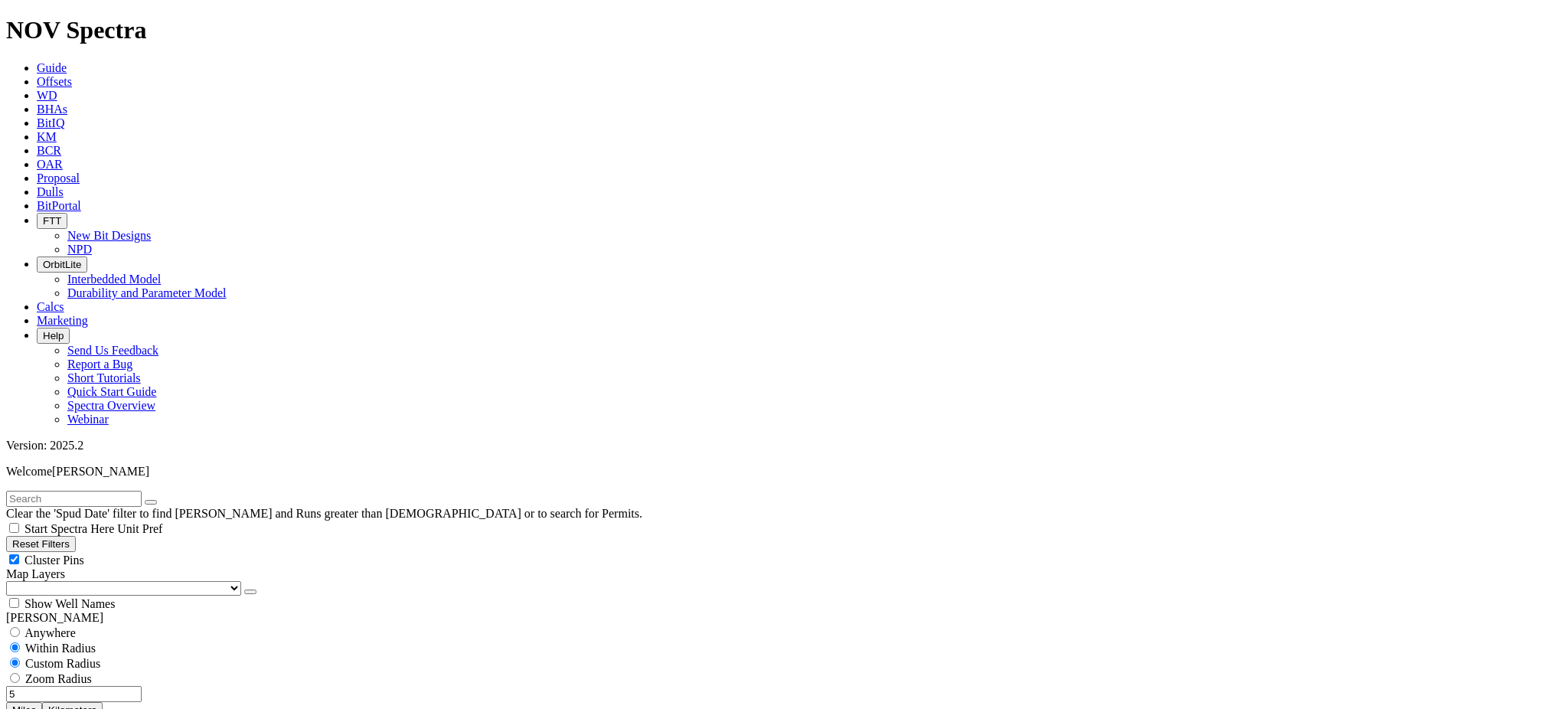
type input "3000"
drag, startPoint x: 108, startPoint y: 284, endPoint x: 166, endPoint y: 279, distance: 58.2
click at [166, 687] on div "5 Miles Kilometers" at bounding box center [784, 702] width 1556 height 32
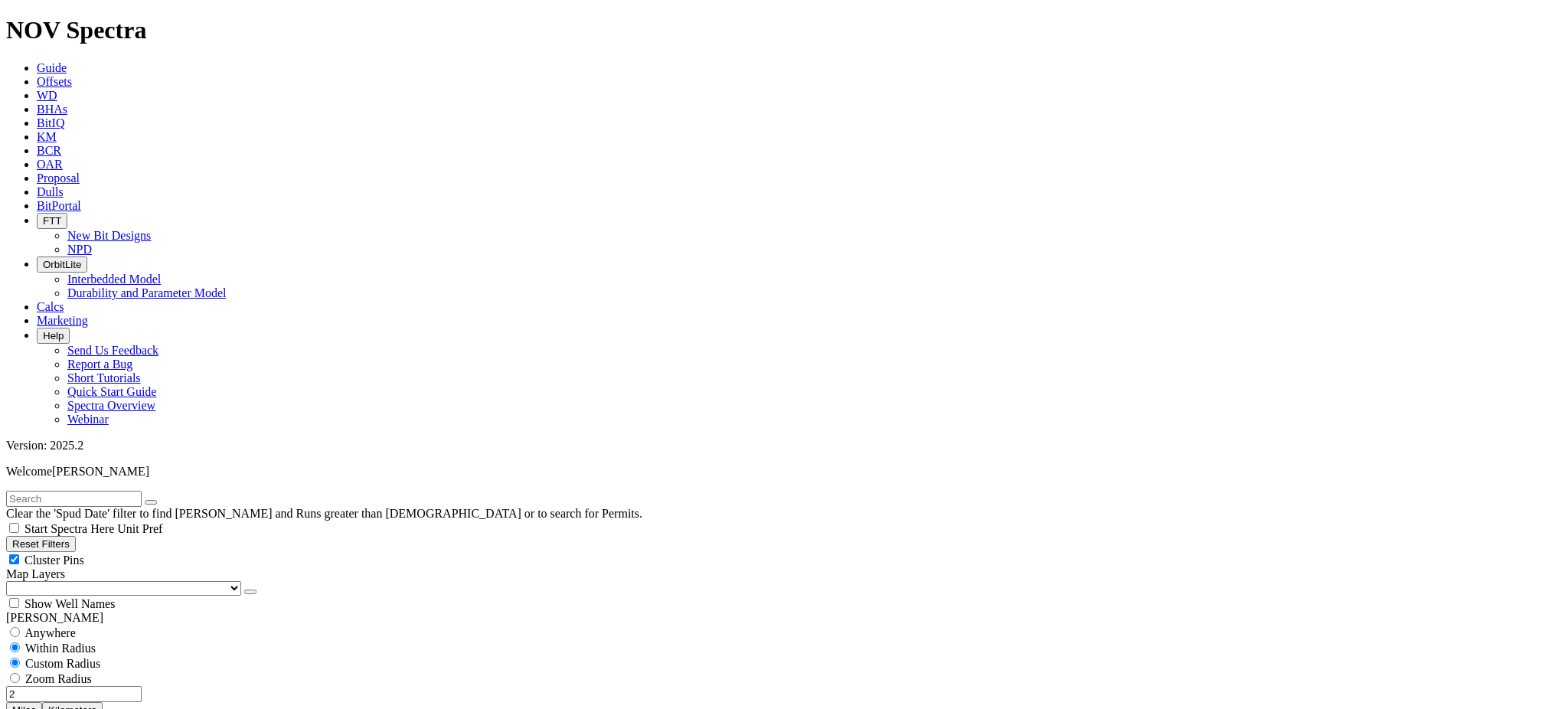
type input "2"
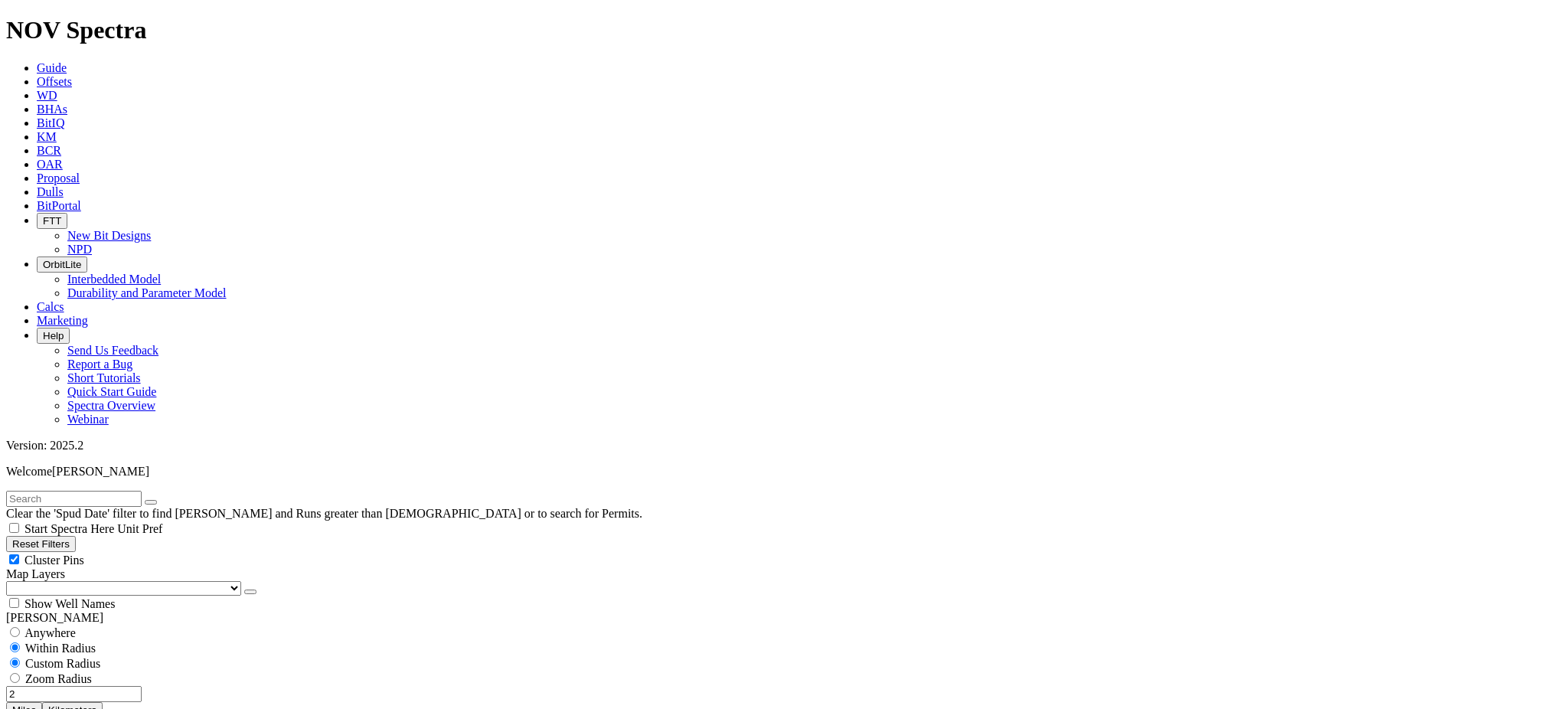
type input "3000"
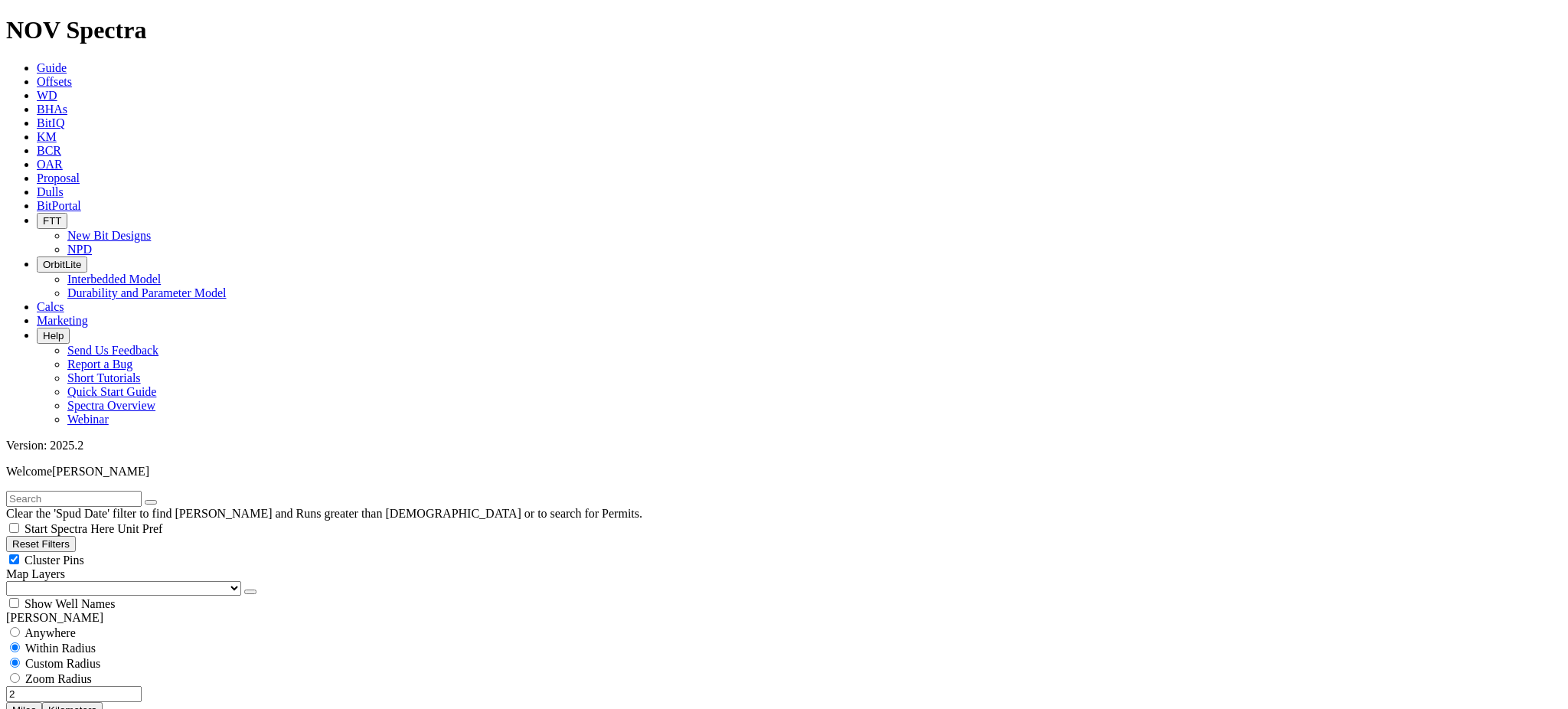
type input "1647"
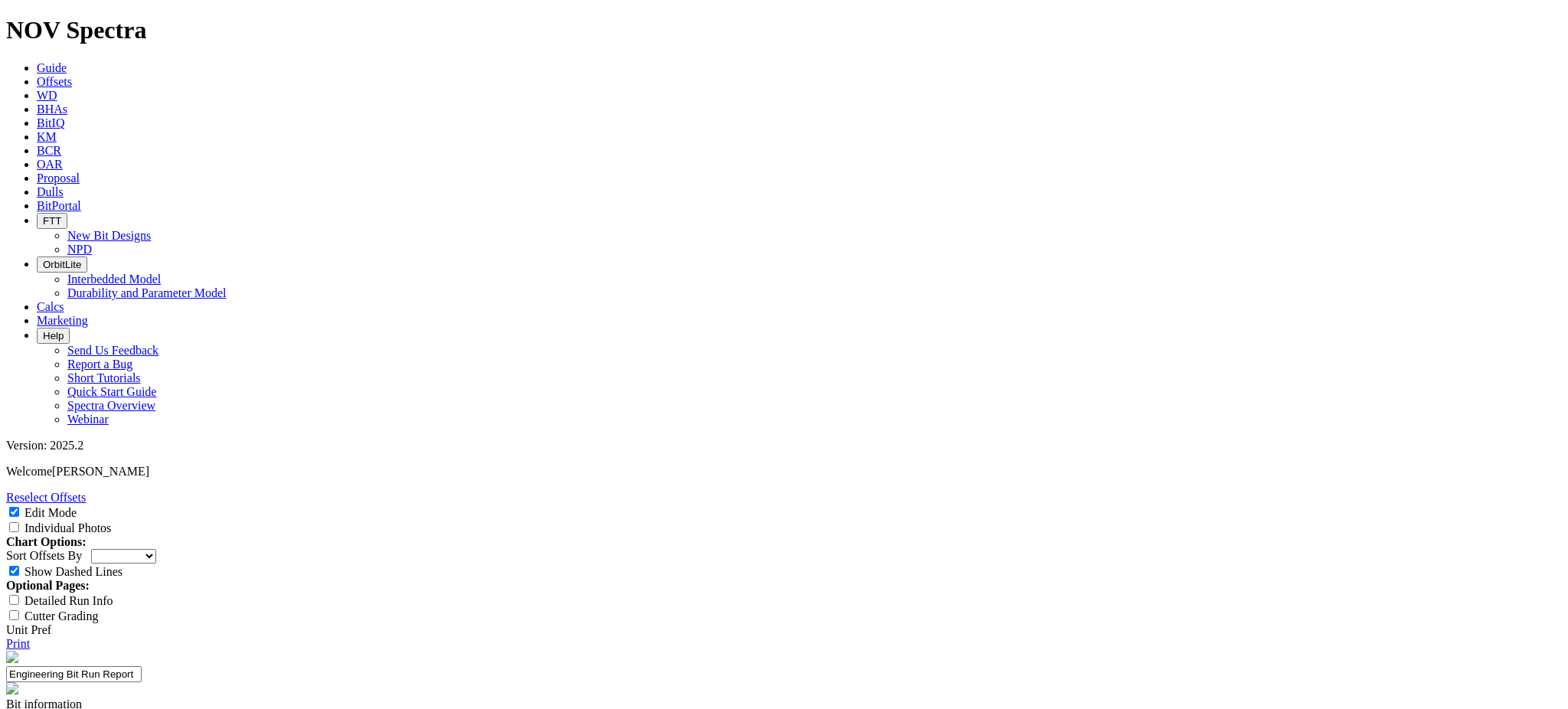
select select "New Bit Design"
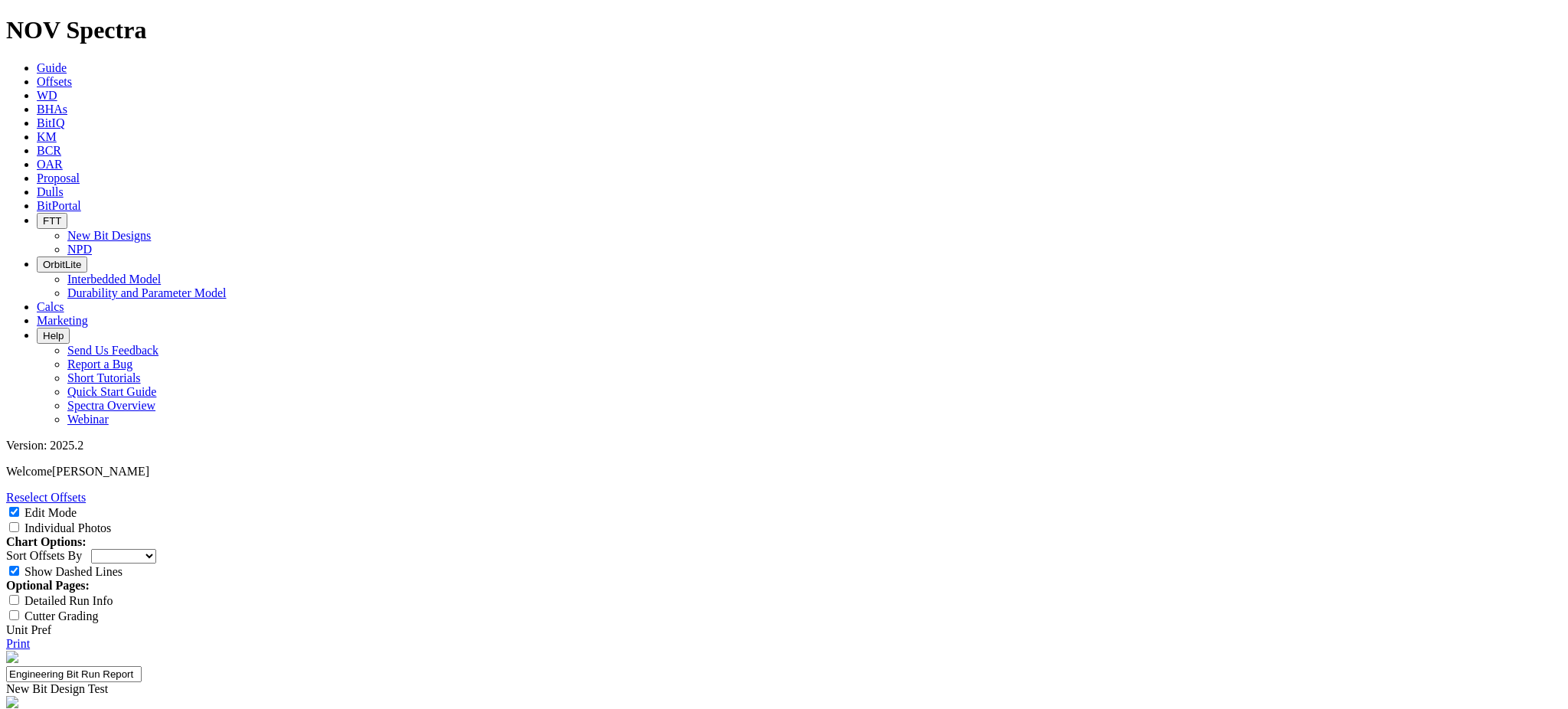
drag, startPoint x: 740, startPoint y: 197, endPoint x: 735, endPoint y: 216, distance: 19.6
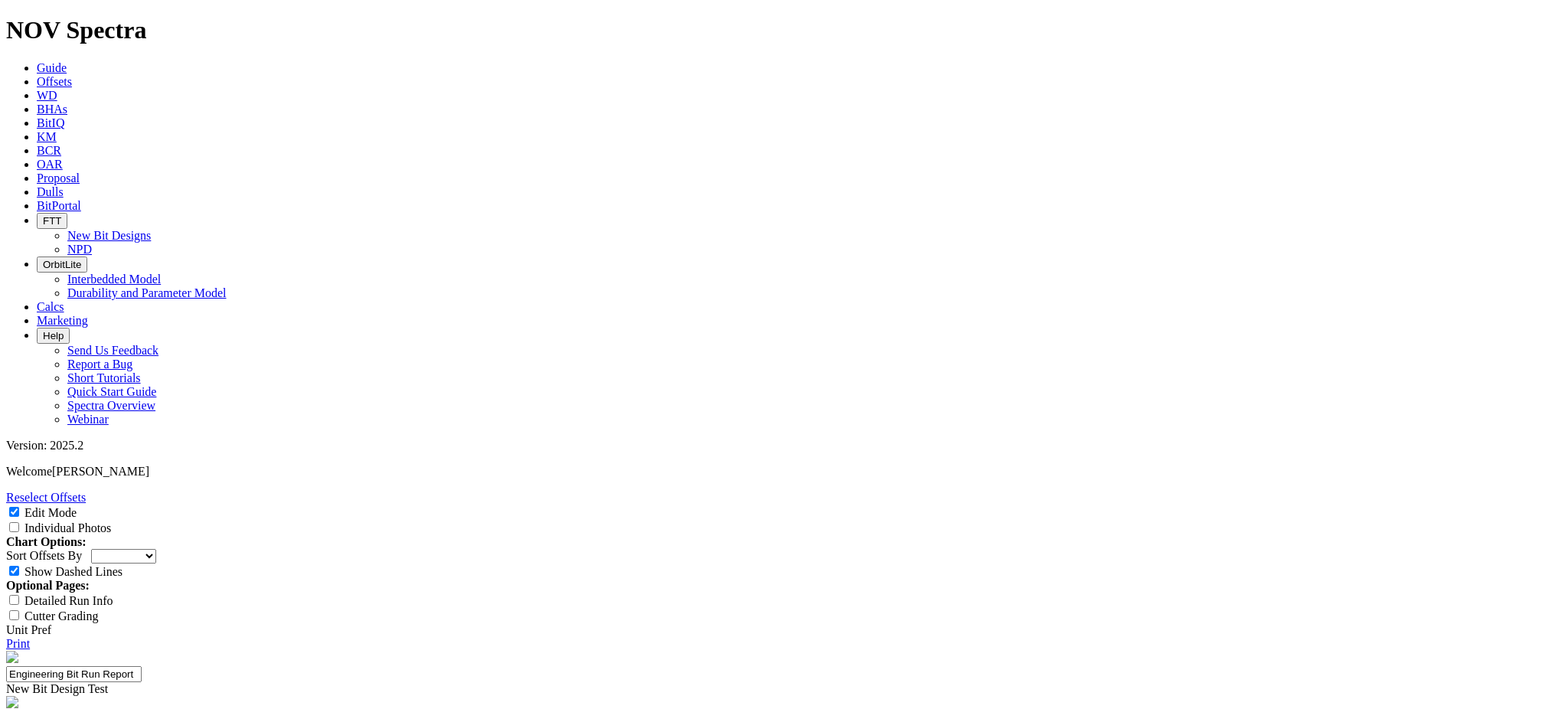
scroll to position [78, 0]
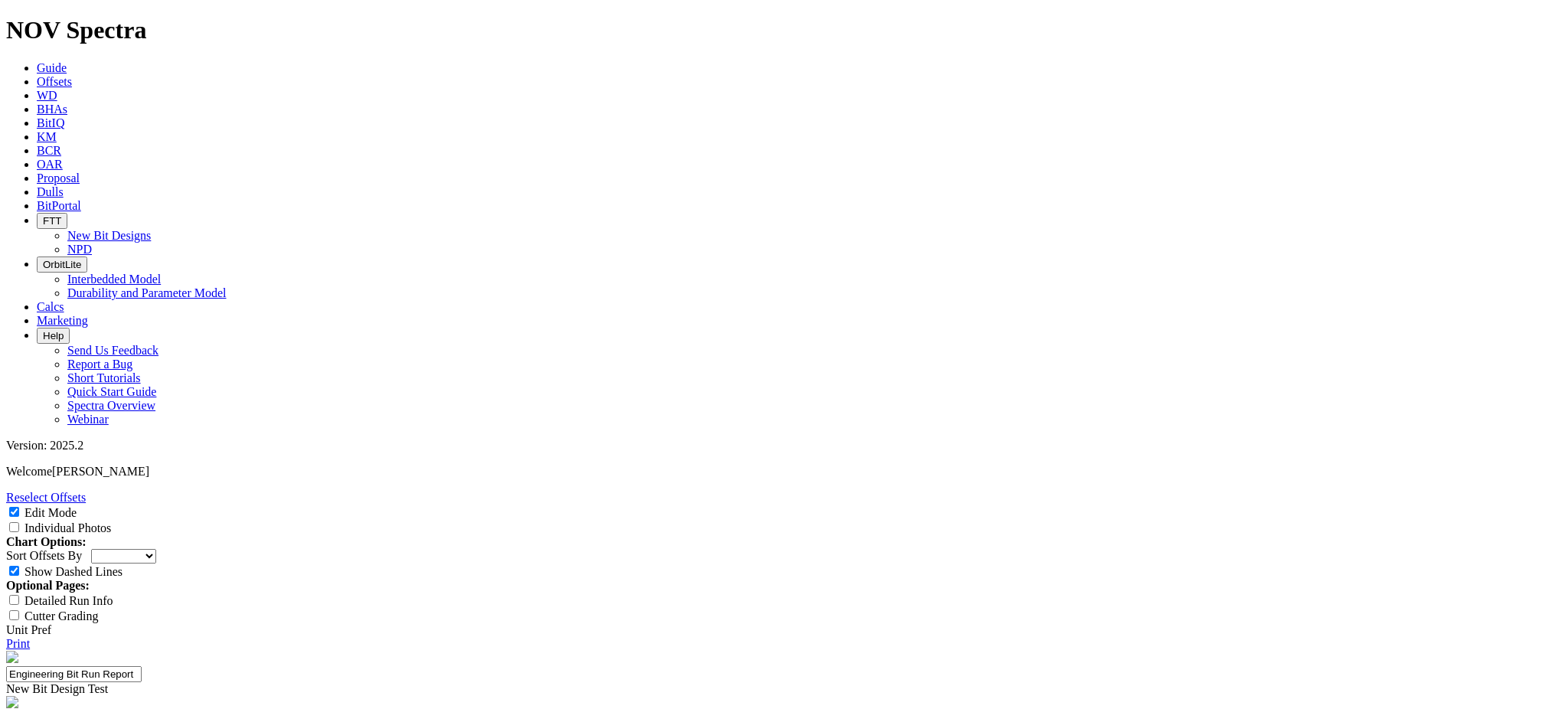
type textarea "Need serial number to include the A so the pictures can pull into EBRR correctl…"
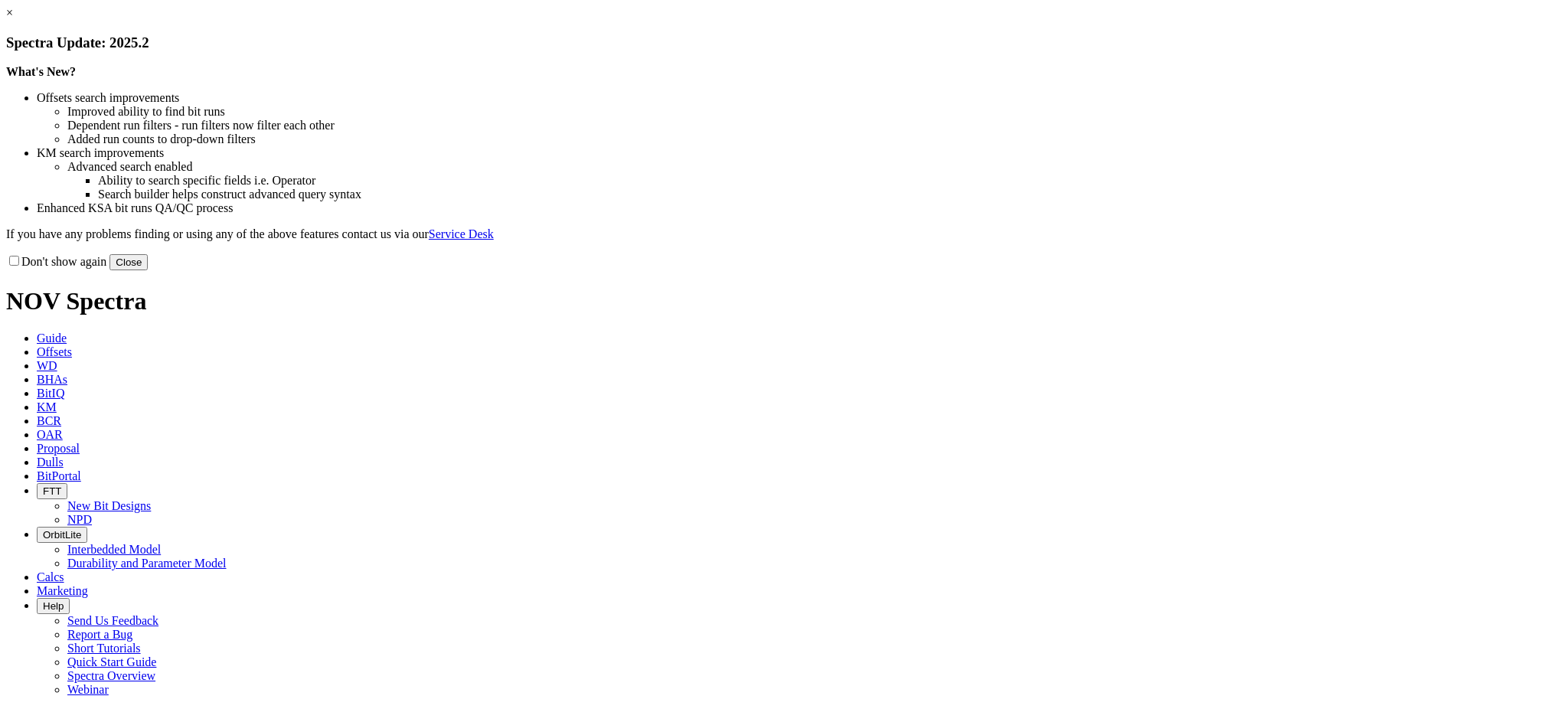
click at [147, 270] on button "Close" at bounding box center [129, 262] width 38 height 16
click at [13, 19] on link "×" at bounding box center [9, 12] width 7 height 13
